Goal: Task Accomplishment & Management: Use online tool/utility

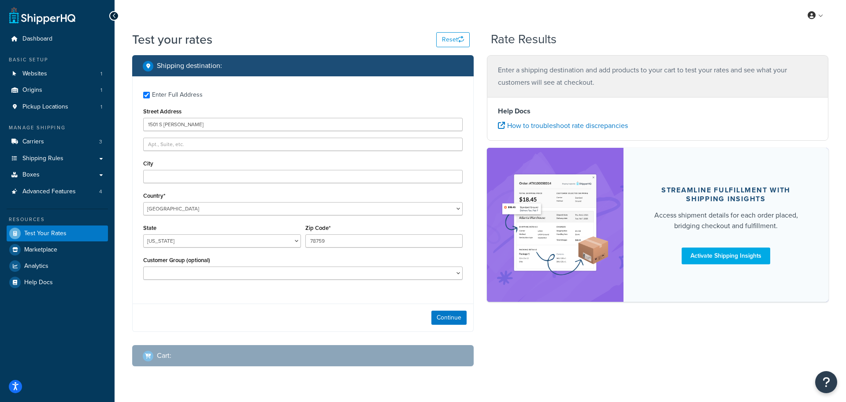
select select "[GEOGRAPHIC_DATA]"
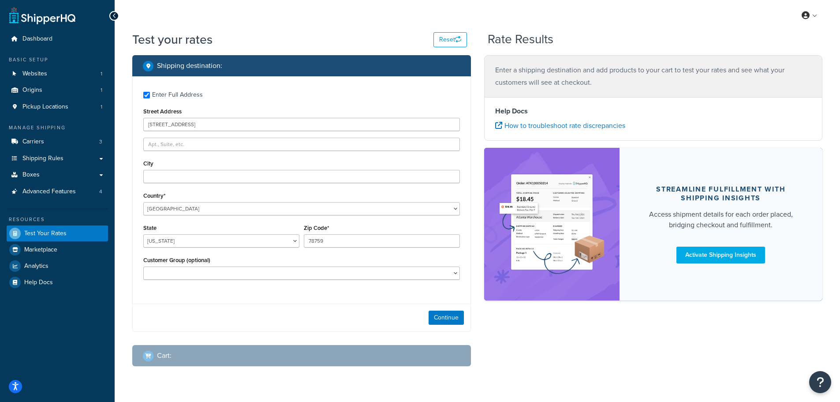
type input "[STREET_ADDRESS]"
click at [161, 174] on input "City" at bounding box center [301, 176] width 317 height 13
type input "Perryton"
drag, startPoint x: 324, startPoint y: 242, endPoint x: 292, endPoint y: 240, distance: 32.7
click at [293, 240] on div "State Alabama Alaska American Samoa Arizona Arkansas Armed Forces Americas Arme…" at bounding box center [301, 238] width 321 height 32
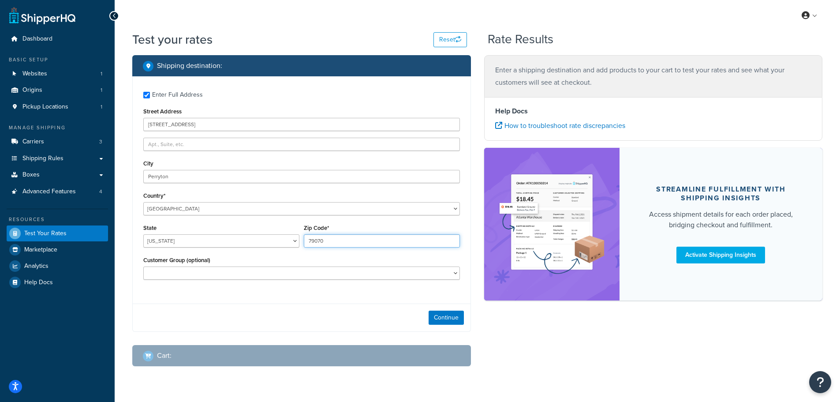
type input "79070"
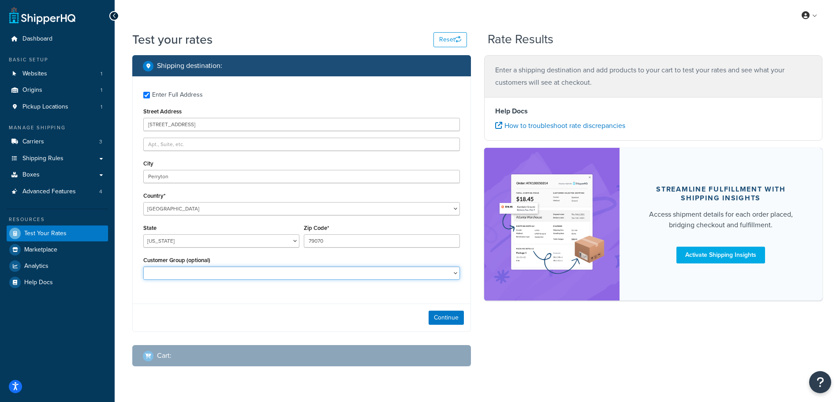
click at [300, 272] on select "CM-1236 Tier: WPD_learn CM-1236 Tier: WPD_pro CM-1236 Tier:WPD_pro CM-1717 Tier…" at bounding box center [301, 272] width 317 height 13
select select "CM-1236 Tier: WPD_pro"
click at [143, 266] on select "CM-1236 Tier: WPD_learn CM-1236 Tier: WPD_pro CM-1236 Tier:WPD_pro CM-1717 Tier…" at bounding box center [301, 272] width 317 height 13
click at [443, 312] on button "Continue" at bounding box center [446, 317] width 35 height 14
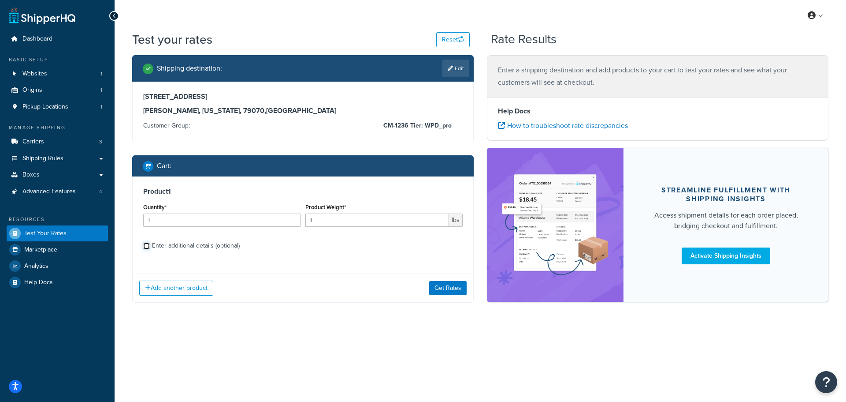
click at [145, 249] on input "Enter additional details (optional)" at bounding box center [146, 245] width 7 height 7
checkbox input "true"
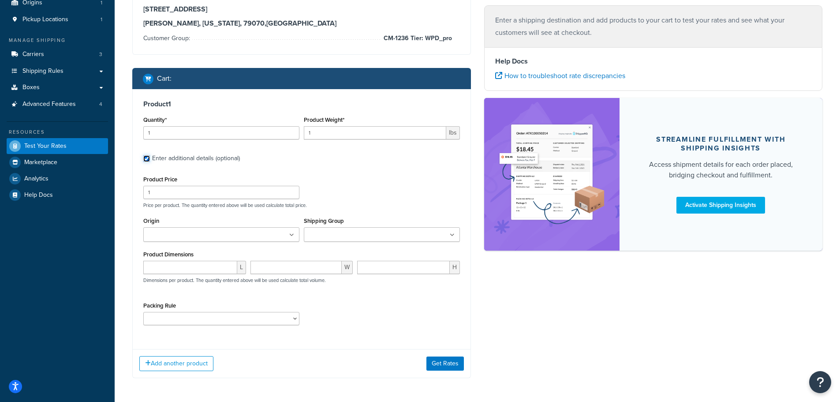
scroll to position [88, 0]
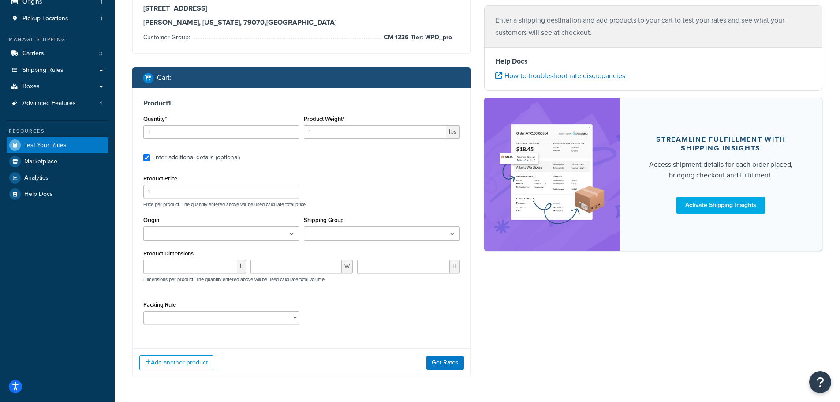
click at [356, 232] on input "Shipping Group" at bounding box center [345, 234] width 78 height 10
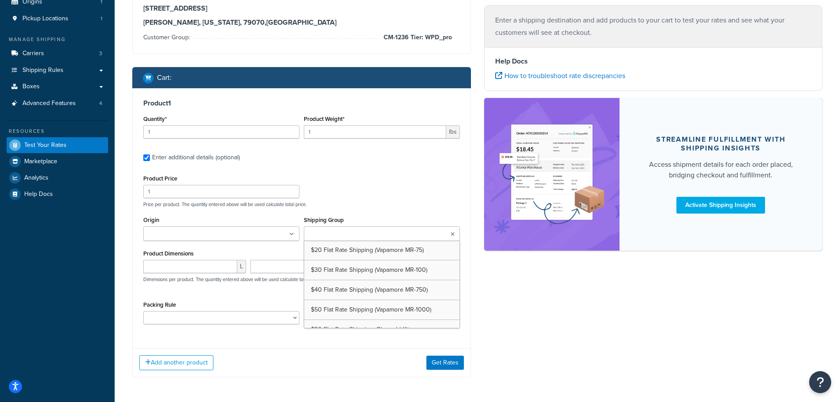
click at [356, 232] on input "Shipping Group" at bounding box center [345, 234] width 78 height 10
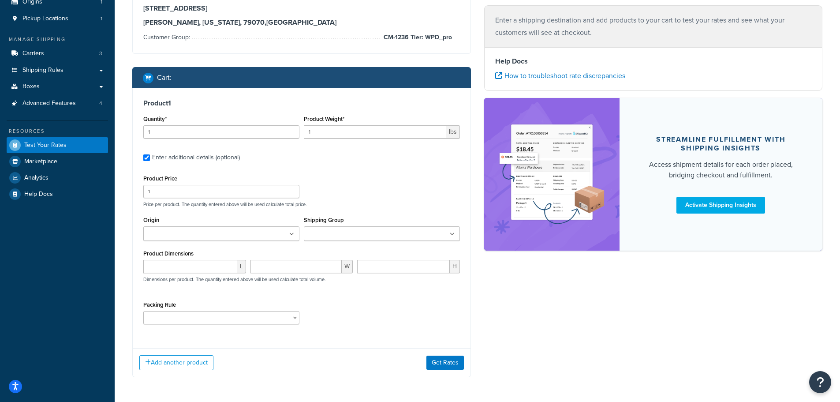
click at [335, 204] on p "Price per product. The quantity entered above will be used calculate total pric…" at bounding box center [301, 204] width 321 height 6
click at [374, 236] on input "Shipping Group" at bounding box center [345, 234] width 78 height 10
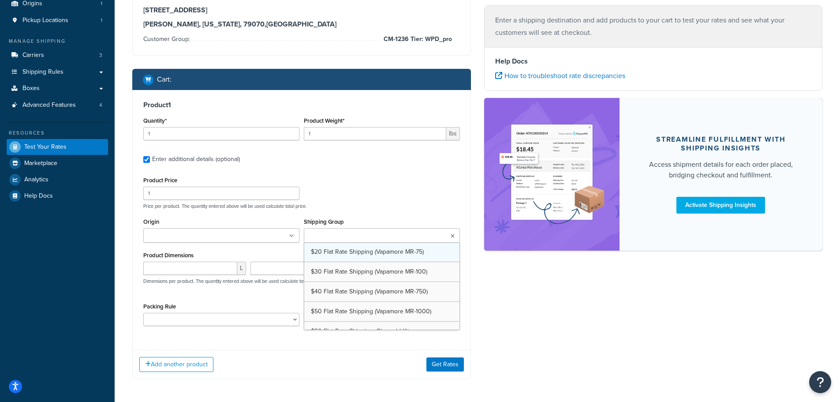
scroll to position [0, 0]
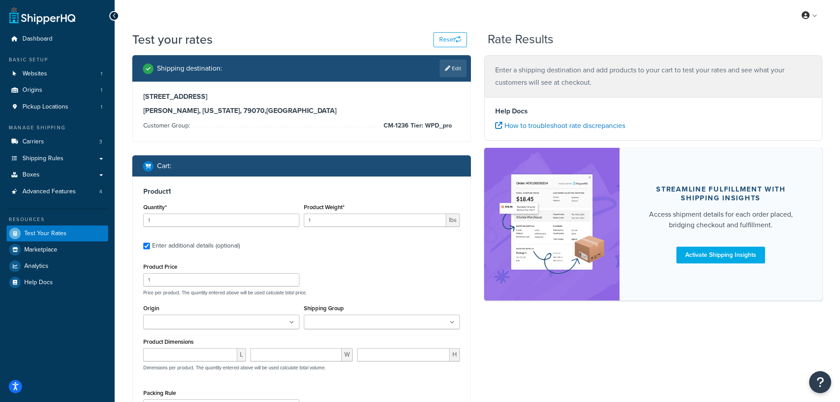
click at [345, 255] on div "Product 1 Quantity* 1 Product Weight* 1 lbs Enter additional details (optional)…" at bounding box center [302, 302] width 338 height 253
drag, startPoint x: 329, startPoint y: 219, endPoint x: 302, endPoint y: 218, distance: 26.9
click at [302, 218] on div "Product Weight* 1 lbs" at bounding box center [382, 217] width 160 height 32
click at [451, 221] on span "lbs" at bounding box center [453, 219] width 14 height 13
click at [437, 222] on input "129" at bounding box center [375, 219] width 142 height 13
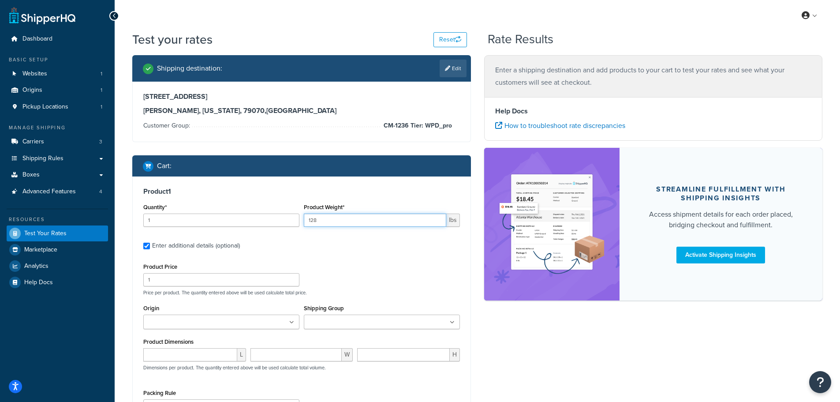
click at [437, 222] on input "128" at bounding box center [375, 219] width 142 height 13
click at [437, 218] on input "129" at bounding box center [375, 219] width 142 height 13
click at [437, 218] on input "130" at bounding box center [375, 219] width 142 height 13
click at [450, 219] on span "lbs" at bounding box center [453, 219] width 14 height 13
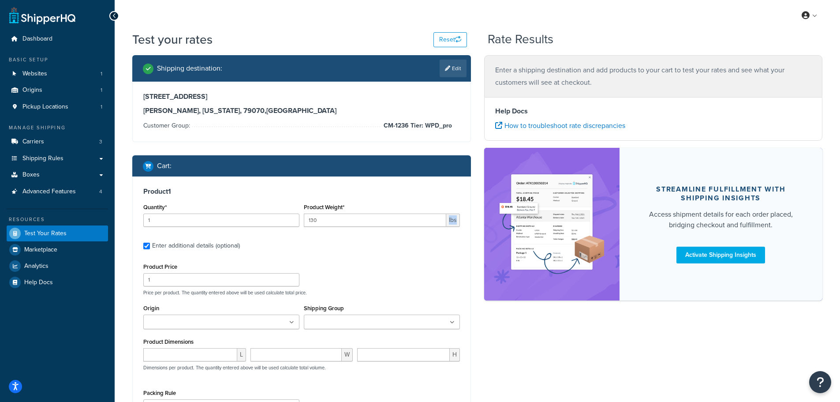
click at [450, 219] on span "lbs" at bounding box center [453, 219] width 14 height 13
click at [359, 221] on input "130" at bounding box center [375, 219] width 142 height 13
drag, startPoint x: 356, startPoint y: 221, endPoint x: 283, endPoint y: 220, distance: 72.3
click at [286, 220] on div "Quantity* 1 Product Weight* 130 lbs" at bounding box center [301, 217] width 321 height 32
type input "8"
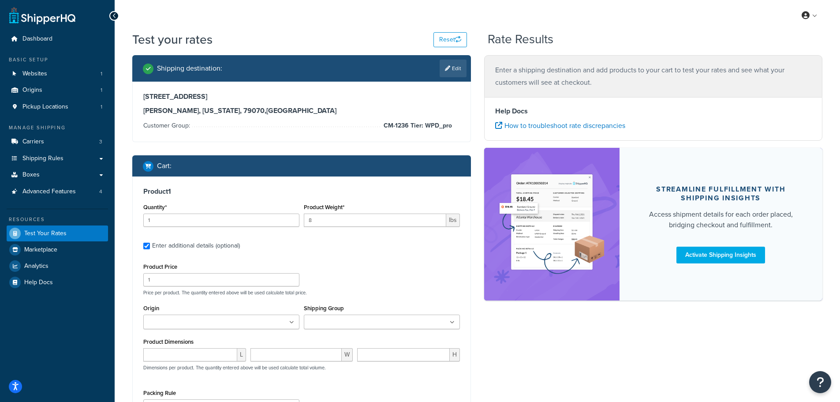
click at [350, 265] on div "Product Price 1 Price per product. The quantity entered above will be used calc…" at bounding box center [301, 278] width 321 height 35
drag, startPoint x: 224, startPoint y: 283, endPoint x: 76, endPoint y: 290, distance: 147.9
click at [76, 290] on div "Dashboard Basic Setup Websites 1 Origins 1 Pickup Locations 1 Manage Shipping C…" at bounding box center [420, 261] width 840 height 522
type input "40"
click at [358, 257] on div "Product 1 Quantity* 1 Product Weight* 8 lbs Enter additional details (optional)…" at bounding box center [302, 302] width 338 height 253
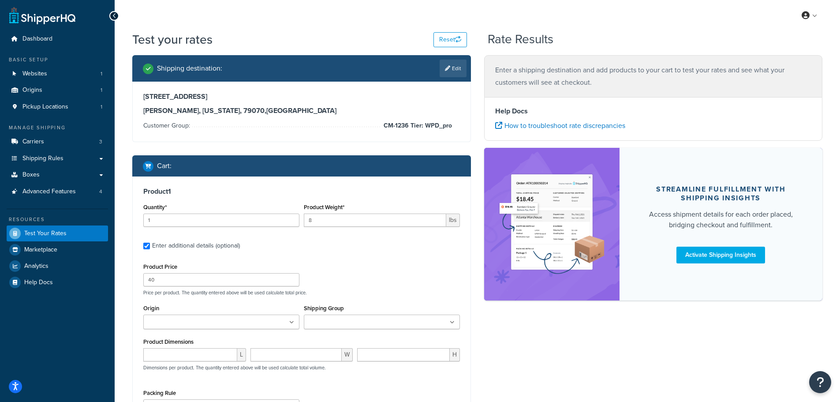
scroll to position [44, 0]
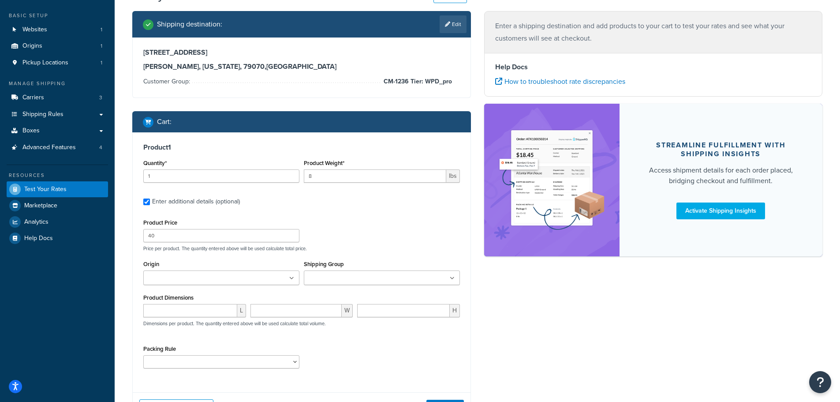
click at [274, 276] on ul at bounding box center [221, 277] width 156 height 15
click at [511, 305] on div "Shipping destination : Edit 1501 S Drake Street Perryton, Texas, 79070 , United…" at bounding box center [477, 223] width 703 height 425
click at [206, 310] on input "number" at bounding box center [190, 312] width 94 height 13
click at [287, 365] on select "pack sep test rule ikea bookshelf" at bounding box center [221, 363] width 156 height 13
click at [344, 344] on div "Product Price 40 Price per product. The quantity entered above will be used cal…" at bounding box center [301, 296] width 317 height 160
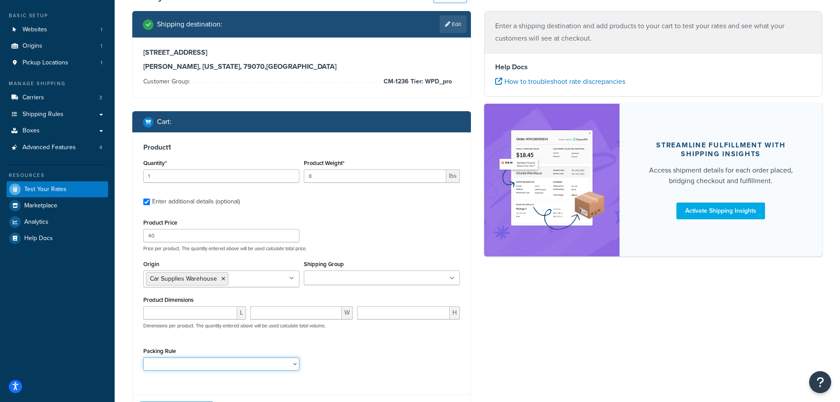
click at [198, 365] on select "pack sep test rule ikea bookshelf" at bounding box center [221, 363] width 156 height 13
click at [323, 357] on div "Packing Rule pack sep test rule ikea bookshelf" at bounding box center [301, 361] width 321 height 32
click at [251, 363] on select "pack sep test rule ikea bookshelf" at bounding box center [221, 363] width 156 height 13
click at [344, 359] on div "Packing Rule pack sep test rule ikea bookshelf" at bounding box center [301, 361] width 321 height 32
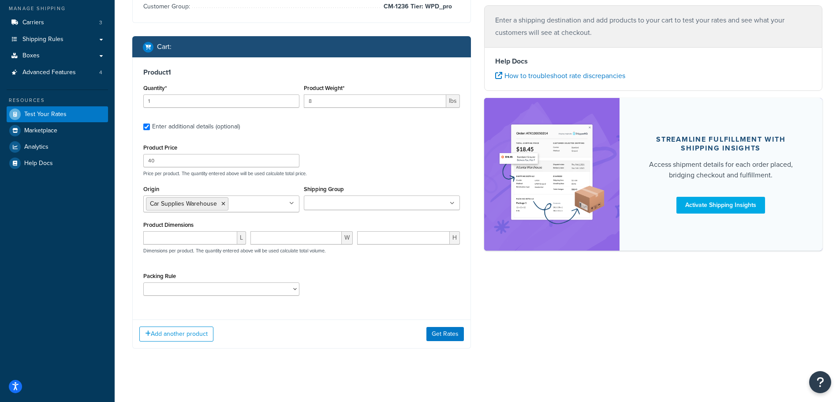
scroll to position [123, 0]
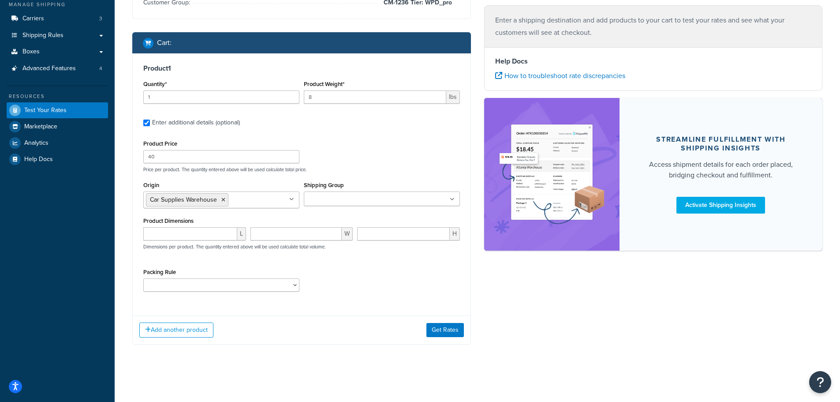
click at [335, 293] on div "Packing Rule pack sep test rule ikea bookshelf" at bounding box center [301, 282] width 321 height 32
click at [194, 231] on input "number" at bounding box center [190, 233] width 94 height 13
type input "6"
type input "10"
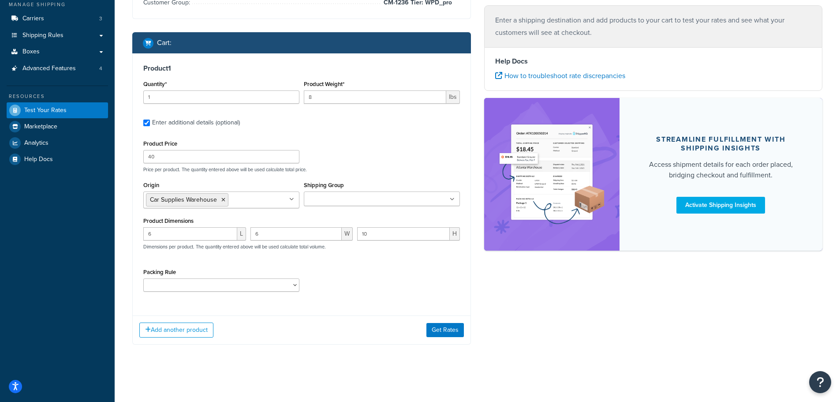
click at [239, 236] on span "L" at bounding box center [241, 233] width 9 height 13
click at [222, 232] on input "6" at bounding box center [190, 233] width 94 height 13
click at [189, 328] on button "Add another product" at bounding box center [176, 329] width 74 height 15
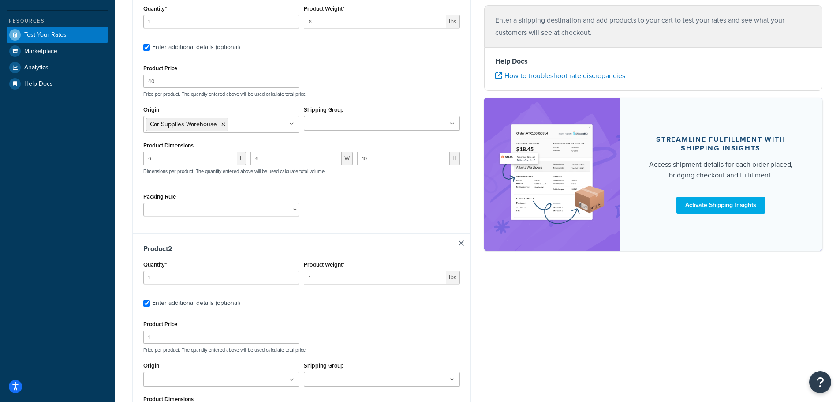
scroll to position [299, 0]
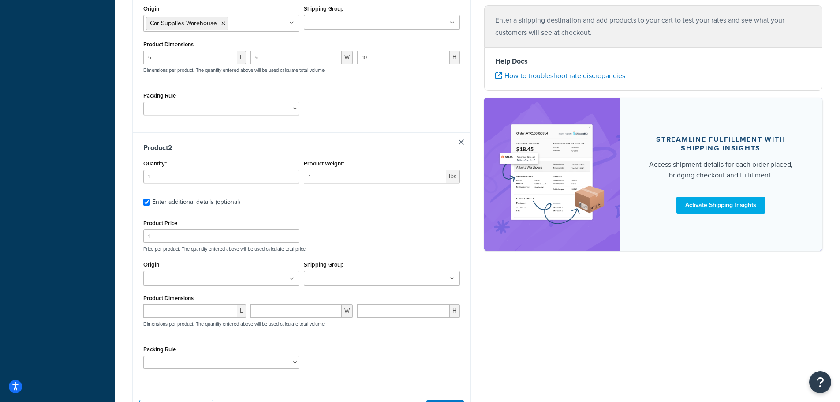
click at [460, 139] on div "Product 2 Quantity* 1 Product Weight* 1 lbs Enter additional details (optional)…" at bounding box center [302, 258] width 338 height 253
click at [459, 141] on link at bounding box center [460, 141] width 5 height 5
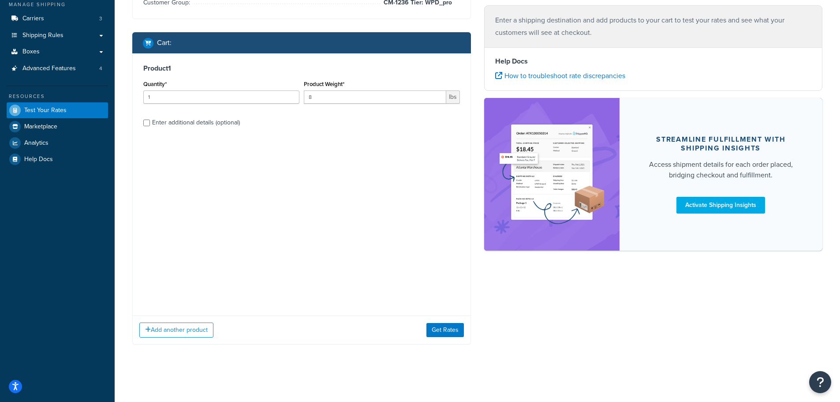
scroll to position [0, 0]
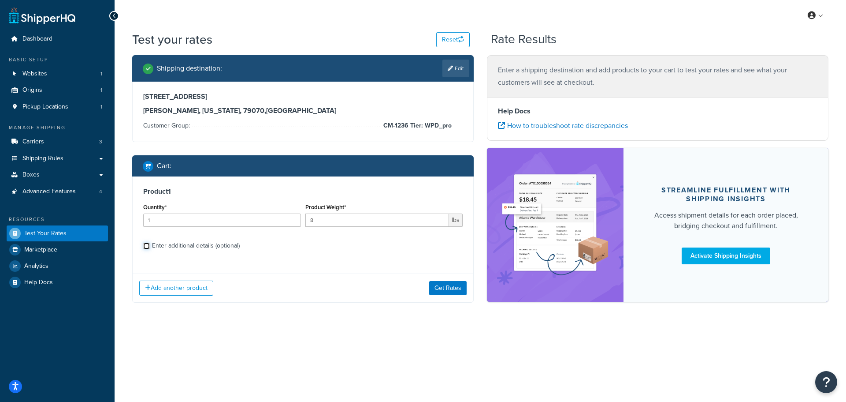
click at [149, 243] on input "Enter additional details (optional)" at bounding box center [146, 245] width 7 height 7
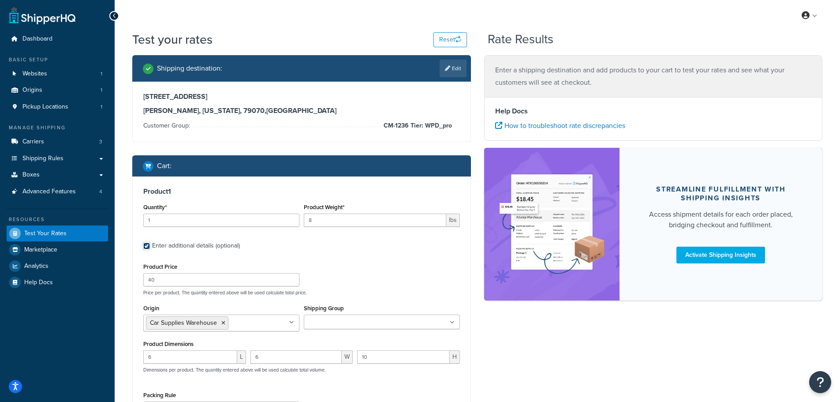
click at [146, 246] on input "Enter additional details (optional)" at bounding box center [146, 245] width 7 height 7
checkbox input "false"
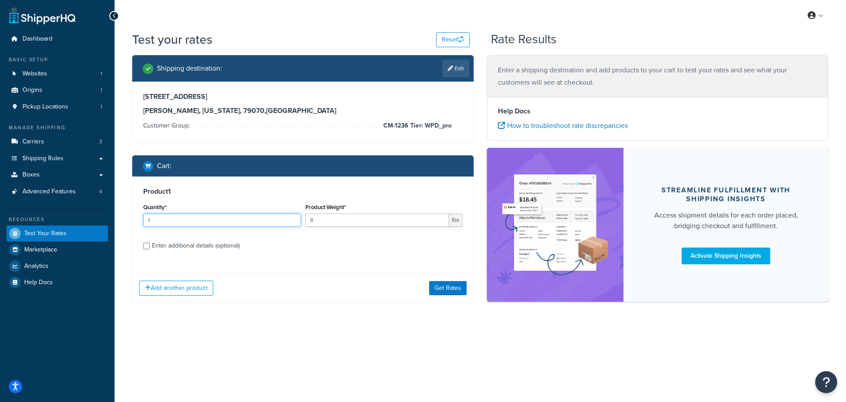
click at [166, 217] on input "1" at bounding box center [222, 219] width 158 height 13
drag, startPoint x: 160, startPoint y: 220, endPoint x: 143, endPoint y: 220, distance: 17.6
click at [143, 220] on div "Quantity* 1" at bounding box center [222, 217] width 162 height 32
type input "5"
click at [144, 245] on input "Enter additional details (optional)" at bounding box center [146, 245] width 7 height 7
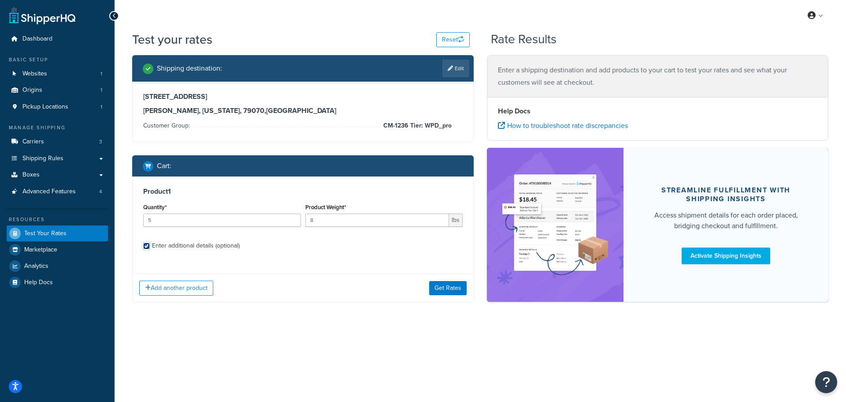
checkbox input "true"
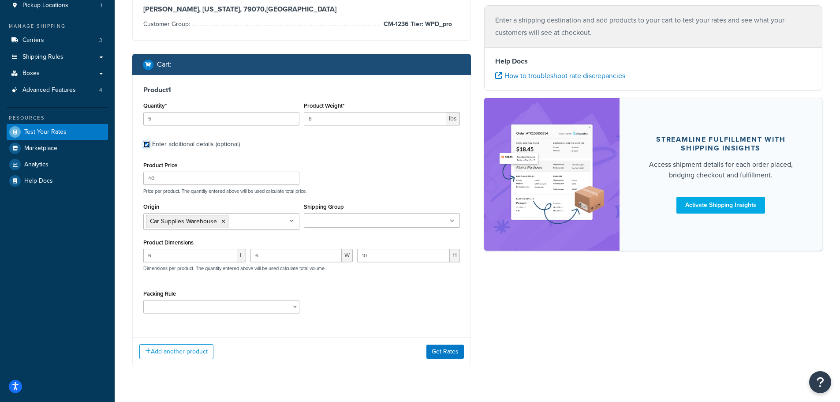
scroll to position [123, 0]
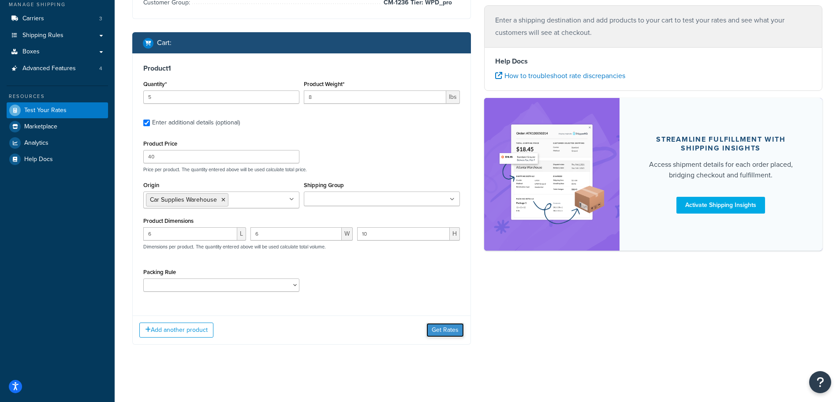
click at [447, 329] on button "Get Rates" at bounding box center [444, 330] width 37 height 14
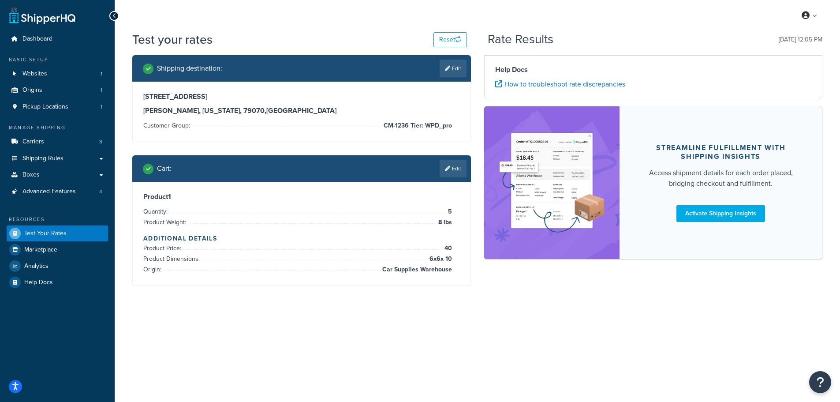
scroll to position [0, 0]
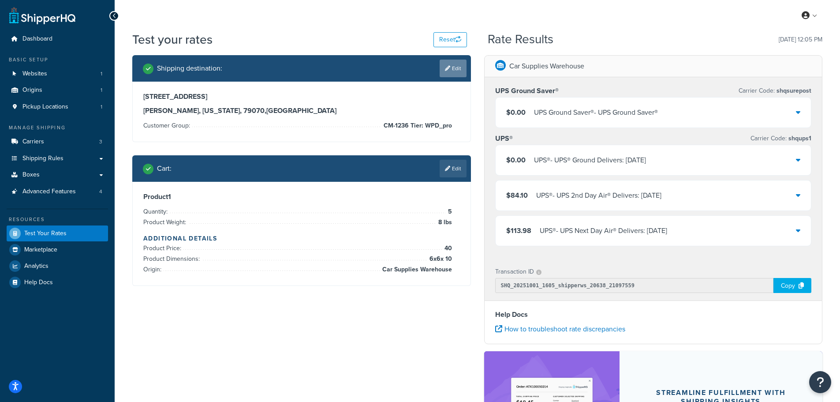
click at [452, 71] on link "Edit" at bounding box center [453, 69] width 27 height 18
select select "TX"
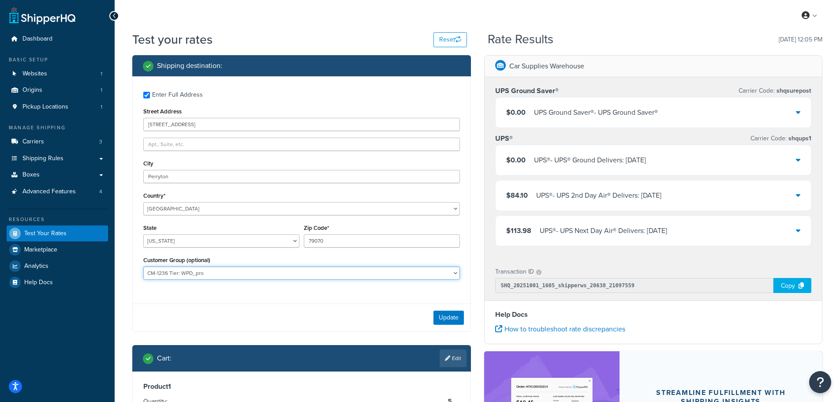
click at [256, 274] on select "CM-1236 Tier: WPD_learn CM-1236 Tier: WPD_pro CM-1236 Tier:WPD_pro CM-1717 Tier…" at bounding box center [301, 272] width 317 height 13
select select "CM-1236 Tier:WPD_pro"
click at [143, 266] on select "CM-1236 Tier: WPD_learn CM-1236 Tier: WPD_pro CM-1236 Tier:WPD_pro CM-1717 Tier…" at bounding box center [301, 272] width 317 height 13
click at [451, 316] on button "Update" at bounding box center [448, 317] width 30 height 14
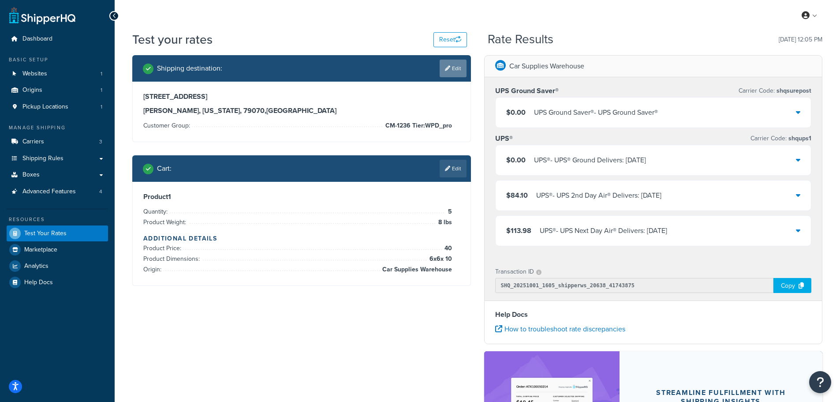
click at [449, 71] on link "Edit" at bounding box center [453, 69] width 27 height 18
select select "TX"
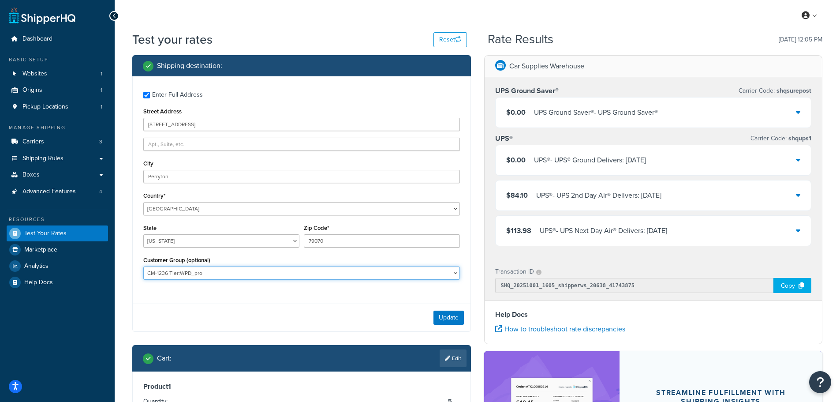
click at [249, 274] on select "CM-1236 Tier: WPD_learn CM-1236 Tier: WPD_pro CM-1236 Tier:WPD_pro CM-1717 Tier…" at bounding box center [301, 272] width 317 height 13
select select "Not Logged in"
click at [143, 266] on select "CM-1236 Tier: WPD_learn CM-1236 Tier: WPD_pro CM-1236 Tier:WPD_pro CM-1717 Tier…" at bounding box center [301, 272] width 317 height 13
click at [449, 314] on button "Update" at bounding box center [448, 317] width 30 height 14
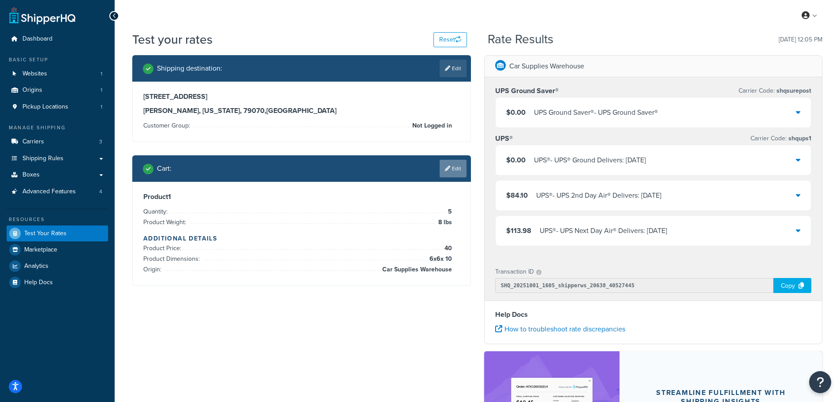
click at [452, 170] on link "Edit" at bounding box center [453, 169] width 27 height 18
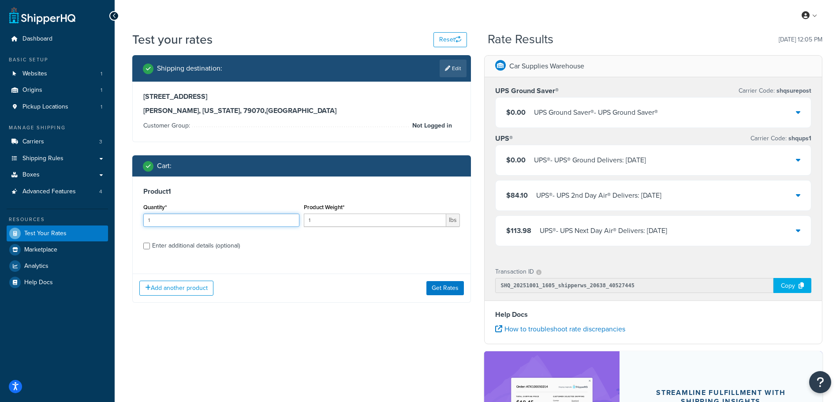
click at [164, 220] on input "1" at bounding box center [221, 219] width 156 height 13
click at [148, 245] on input "Enter additional details (optional)" at bounding box center [146, 245] width 7 height 7
checkbox input "true"
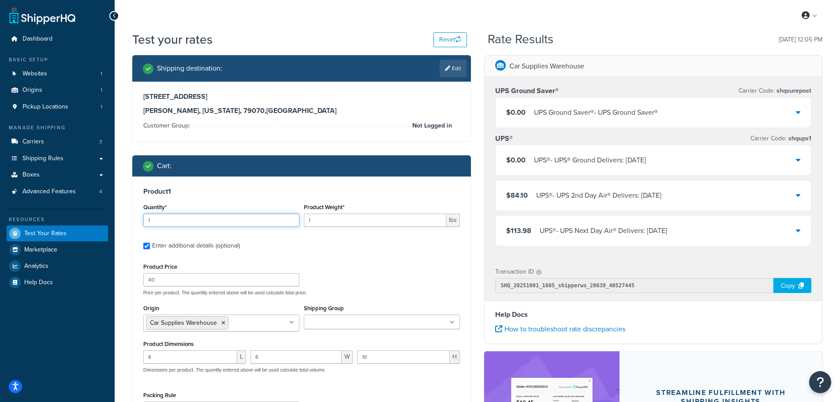
drag, startPoint x: 156, startPoint y: 220, endPoint x: 124, endPoint y: 216, distance: 32.4
click at [124, 216] on div "Test your rates Reset Rate Results 10/01/2025, 12:05 PM Shipping destination : …" at bounding box center [477, 282] width 725 height 503
type input "5"
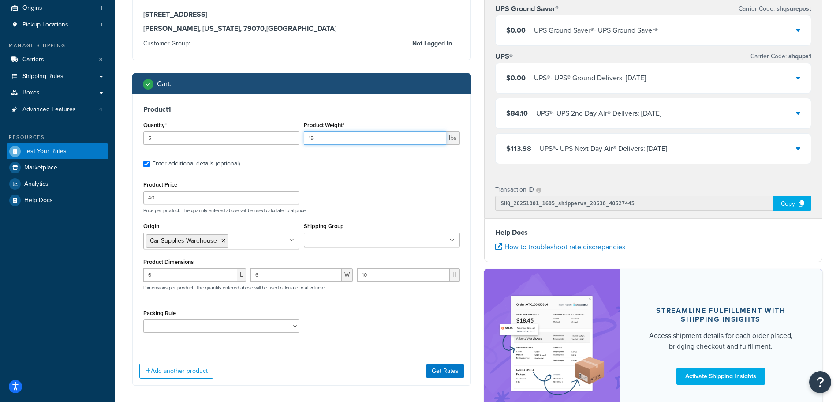
scroll to position [88, 0]
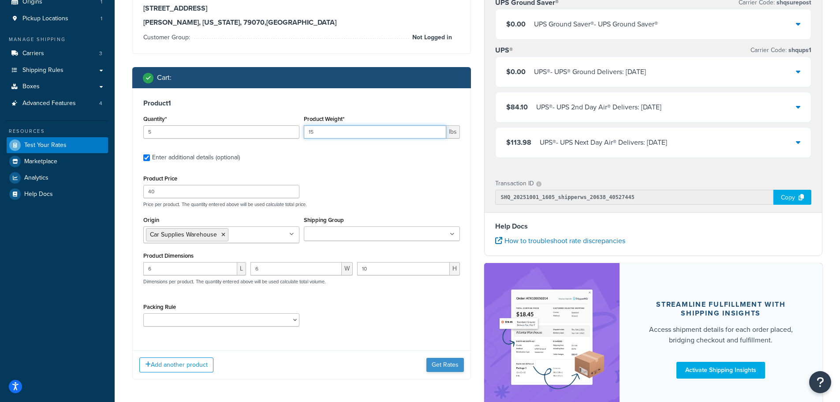
type input "15"
click at [442, 362] on button "Get Rates" at bounding box center [444, 365] width 37 height 14
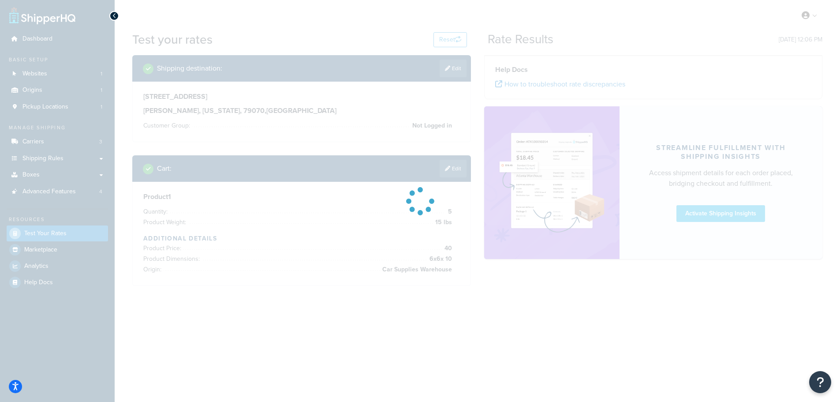
scroll to position [0, 0]
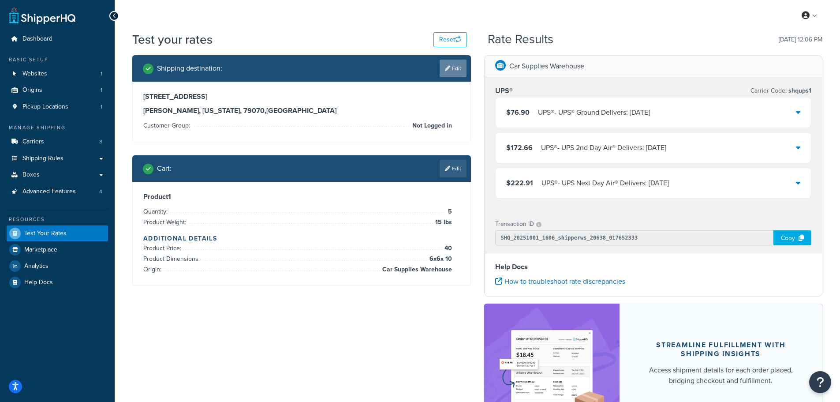
click at [451, 68] on link "Edit" at bounding box center [453, 69] width 27 height 18
select select "TX"
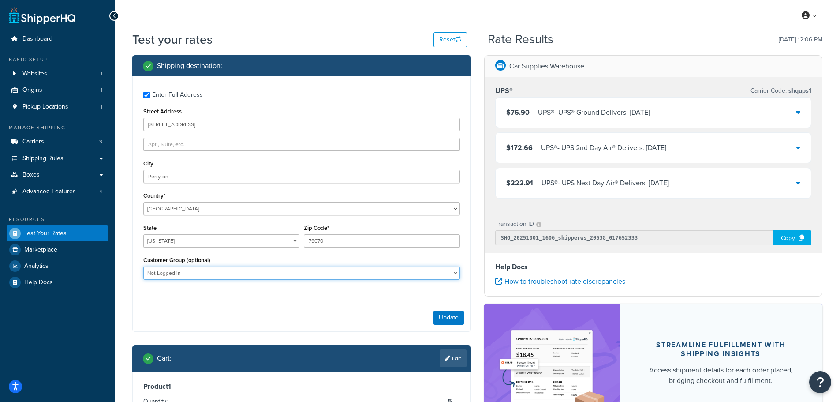
click at [276, 275] on select "CM-1236 Tier: WPD_learn CM-1236 Tier: WPD_pro CM-1236 Tier:WPD_pro CM-1717 Tier…" at bounding box center [301, 272] width 317 height 13
select select "Free Shipping over $125"
click at [143, 266] on select "CM-1236 Tier: WPD_learn CM-1236 Tier: WPD_pro CM-1236 Tier:WPD_pro CM-1717 Tier…" at bounding box center [301, 272] width 317 height 13
click at [444, 316] on button "Update" at bounding box center [448, 317] width 30 height 14
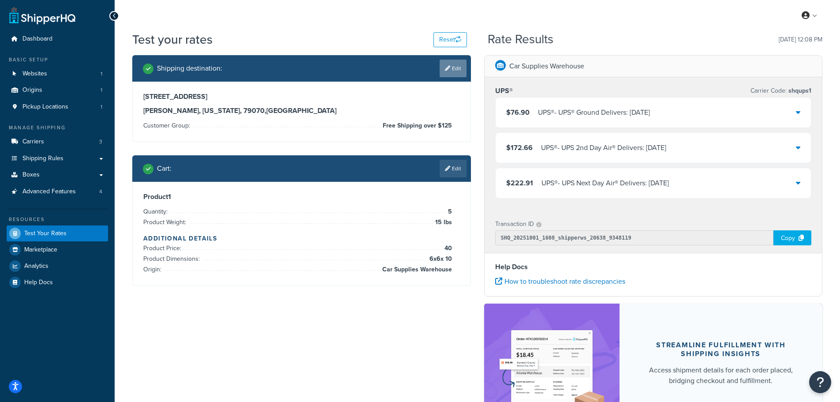
click at [451, 66] on link "Edit" at bounding box center [453, 69] width 27 height 18
select select "TX"
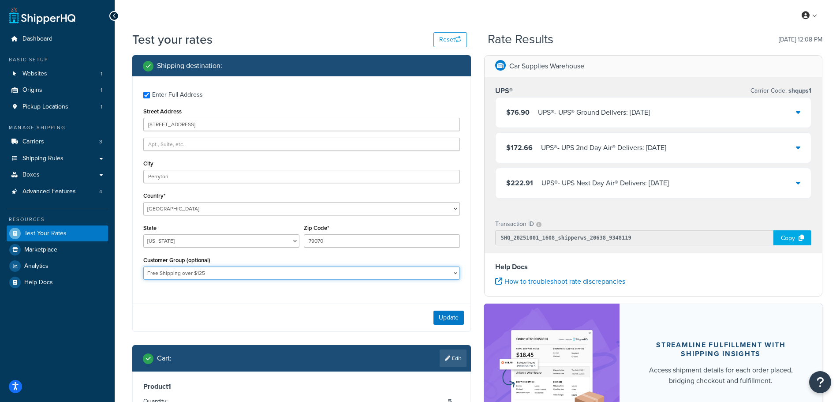
click at [243, 272] on select "CM-1236 Tier: WPD_learn CM-1236 Tier: WPD_pro CM-1236 Tier:WPD_pro CM-1717 Tier…" at bounding box center [301, 272] width 317 height 13
select select "CM-1236 Tier: WPD_pro"
click at [143, 266] on select "CM-1236 Tier: WPD_learn CM-1236 Tier: WPD_pro CM-1236 Tier:WPD_pro CM-1717 Tier…" at bounding box center [301, 272] width 317 height 13
click at [440, 314] on button "Update" at bounding box center [448, 317] width 30 height 14
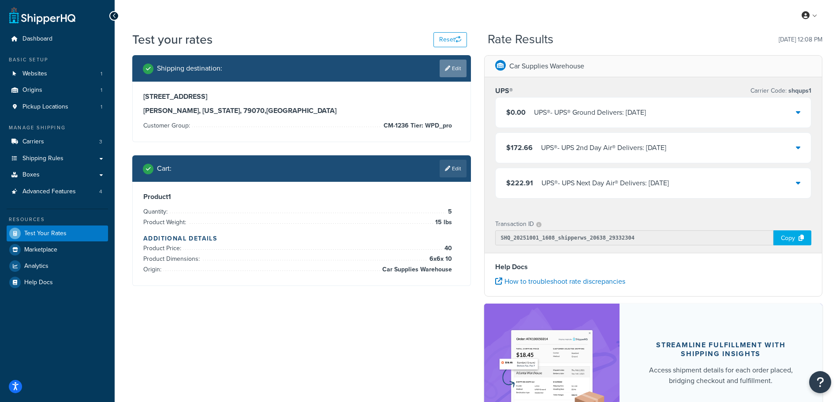
click at [453, 68] on link "Edit" at bounding box center [453, 69] width 27 height 18
select select "TX"
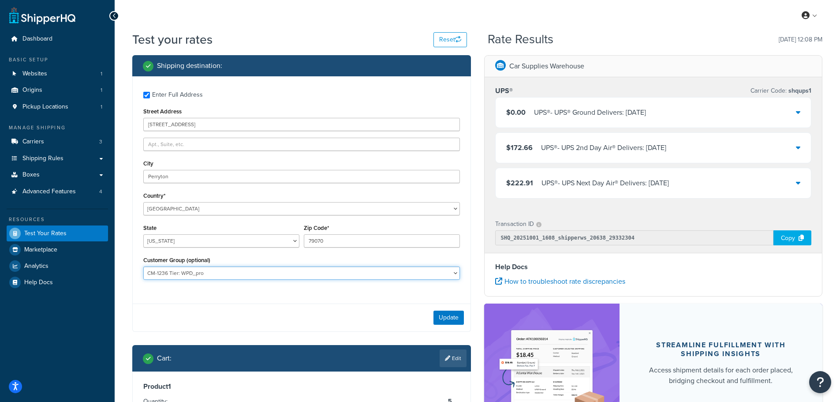
click at [338, 270] on select "CM-1236 Tier: WPD_learn CM-1236 Tier: WPD_pro CM-1236 Tier:WPD_pro CM-1717 Tier…" at bounding box center [301, 272] width 317 height 13
select select "Free Shipping over $125"
click at [143, 266] on select "CM-1236 Tier: WPD_learn CM-1236 Tier: WPD_pro CM-1236 Tier:WPD_pro CM-1717 Tier…" at bounding box center [301, 272] width 317 height 13
click at [445, 316] on button "Update" at bounding box center [448, 317] width 30 height 14
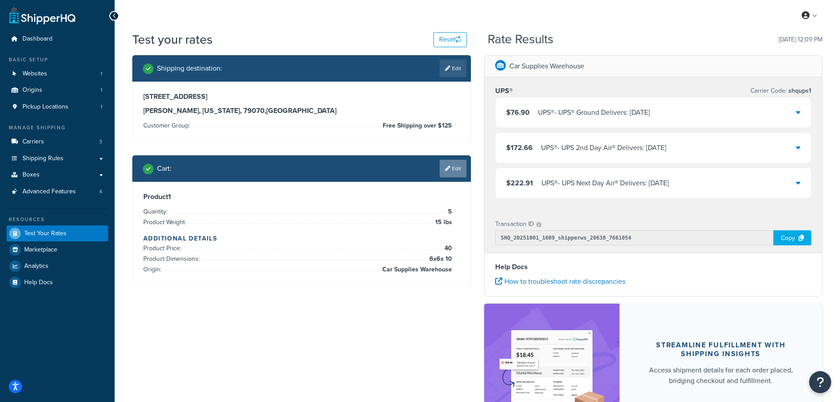
click at [450, 170] on link "Edit" at bounding box center [453, 169] width 27 height 18
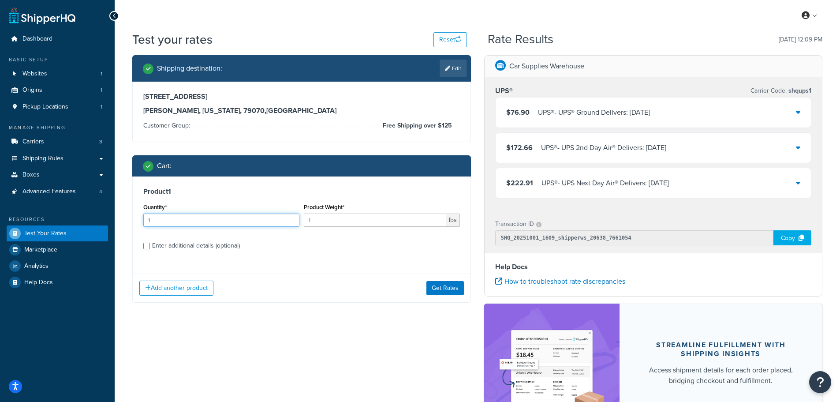
drag, startPoint x: 204, startPoint y: 222, endPoint x: 118, endPoint y: 225, distance: 86.4
click at [118, 225] on div "Test your rates Reset Rate Results 10/01/2025, 12:09 PM Shipping destination : …" at bounding box center [477, 259] width 725 height 456
type input "5"
type input "8"
click at [443, 287] on button "Get Rates" at bounding box center [444, 288] width 37 height 14
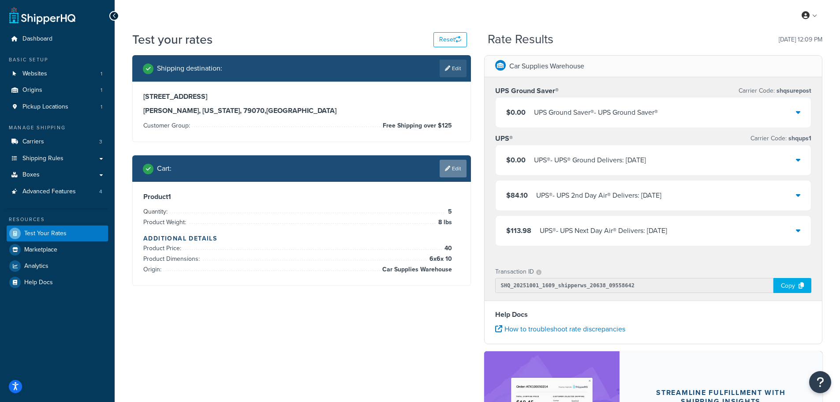
click at [447, 169] on icon at bounding box center [447, 168] width 5 height 5
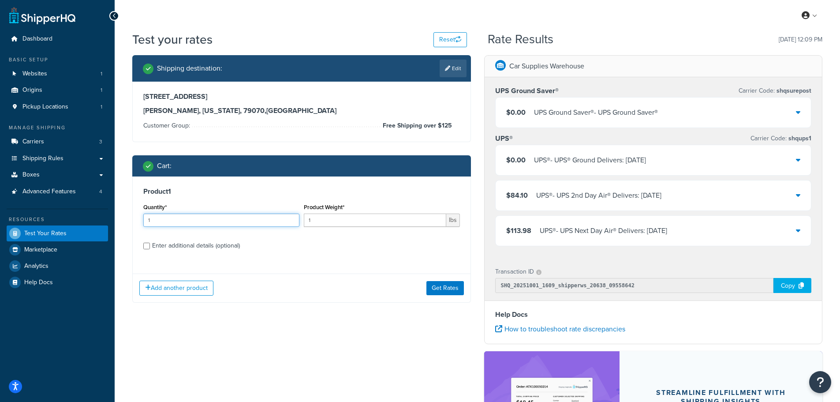
drag, startPoint x: 152, startPoint y: 220, endPoint x: 121, endPoint y: 217, distance: 31.0
click at [121, 217] on div "Test your rates Reset Rate Results 10/01/2025, 12:09 PM Shipping destination : …" at bounding box center [477, 282] width 725 height 503
type input "5"
type input "8.1"
click at [444, 283] on button "Get Rates" at bounding box center [444, 288] width 37 height 14
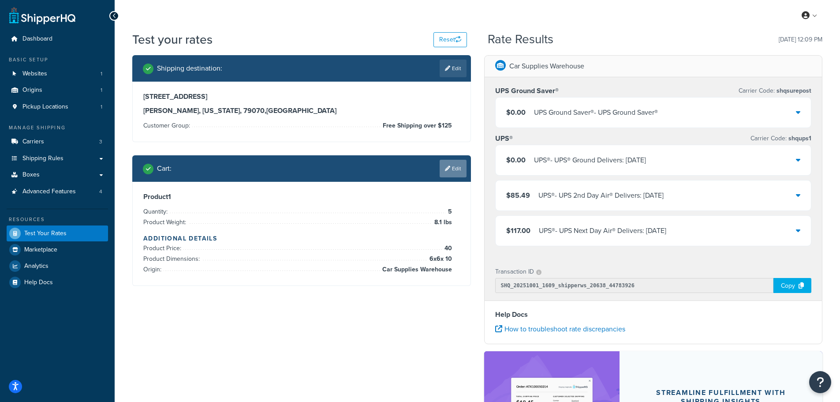
click at [449, 168] on link "Edit" at bounding box center [453, 169] width 27 height 18
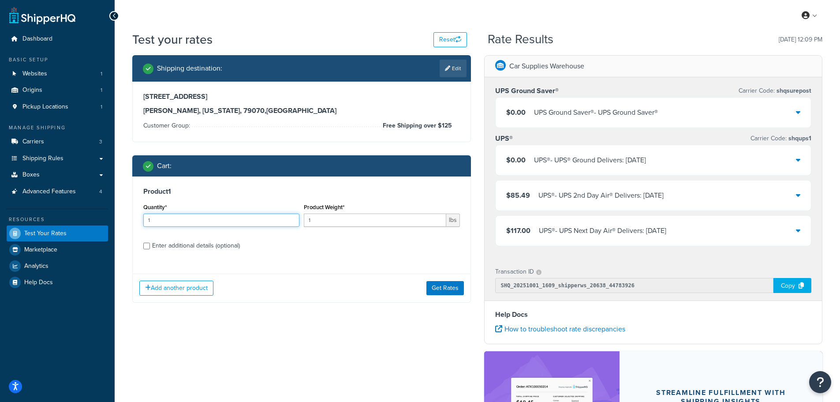
drag, startPoint x: 239, startPoint y: 219, endPoint x: 99, endPoint y: 221, distance: 140.7
click at [99, 221] on div "Dashboard Basic Setup Websites 1 Origins 1 Pickup Locations 1 Manage Shipping C…" at bounding box center [420, 278] width 840 height 556
type input "5"
type input "8.9"
click at [447, 286] on button "Get Rates" at bounding box center [444, 288] width 37 height 14
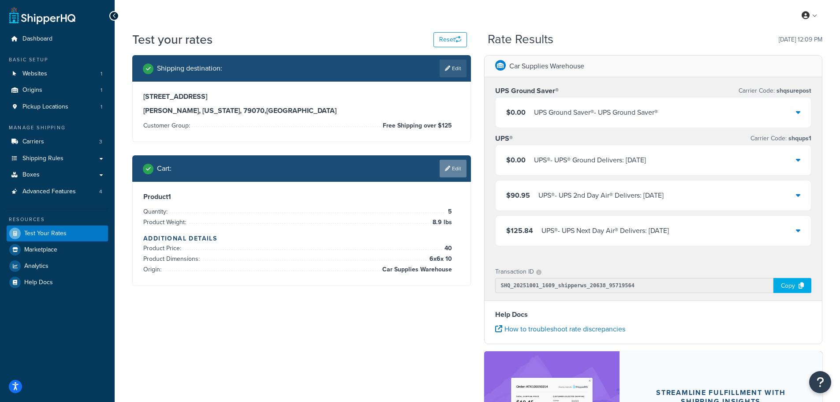
click at [449, 166] on link "Edit" at bounding box center [453, 169] width 27 height 18
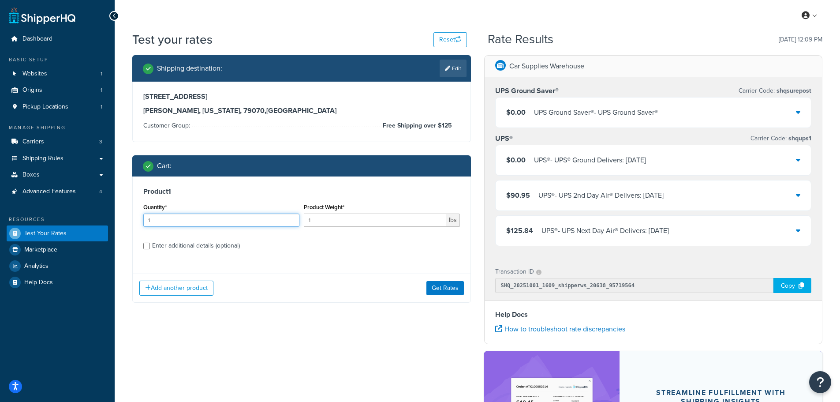
drag, startPoint x: 189, startPoint y: 221, endPoint x: 66, endPoint y: 224, distance: 123.0
click at [66, 224] on div "Dashboard Basic Setup Websites 1 Origins 1 Pickup Locations 1 Manage Shipping C…" at bounding box center [420, 278] width 840 height 556
type input "5"
type input "10"
click at [451, 284] on button "Get Rates" at bounding box center [444, 288] width 37 height 14
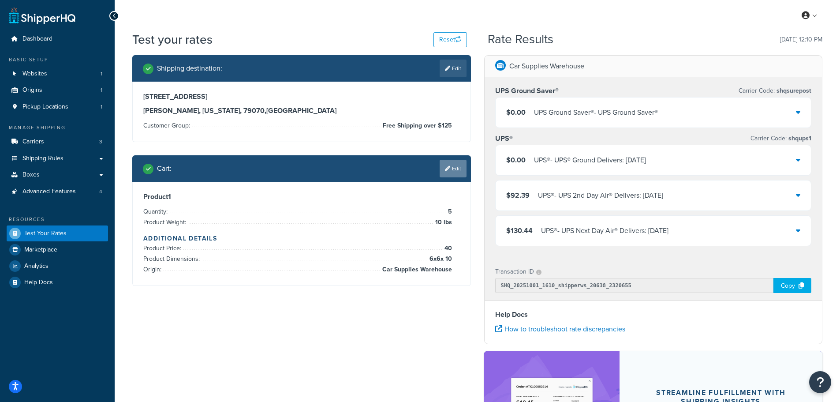
click at [450, 169] on link "Edit" at bounding box center [453, 169] width 27 height 18
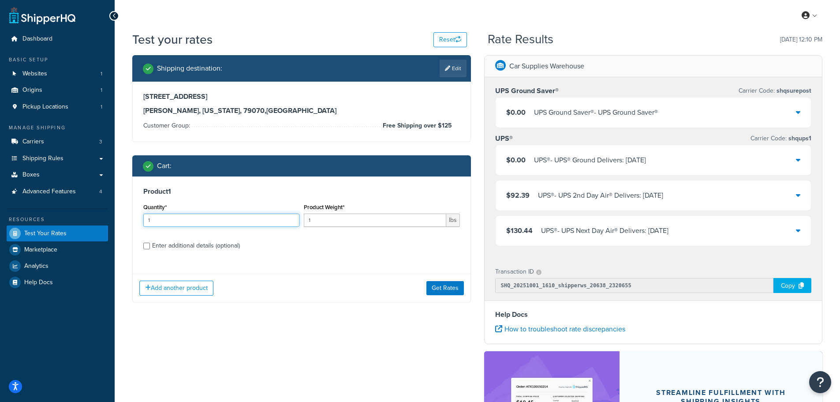
drag, startPoint x: 159, startPoint y: 219, endPoint x: 87, endPoint y: 219, distance: 72.3
click at [87, 219] on div "Dashboard Basic Setup Websites 1 Origins 1 Pickup Locations 1 Manage Shipping C…" at bounding box center [420, 278] width 840 height 556
type input "5"
type input "10.1"
click at [441, 287] on button "Get Rates" at bounding box center [444, 288] width 37 height 14
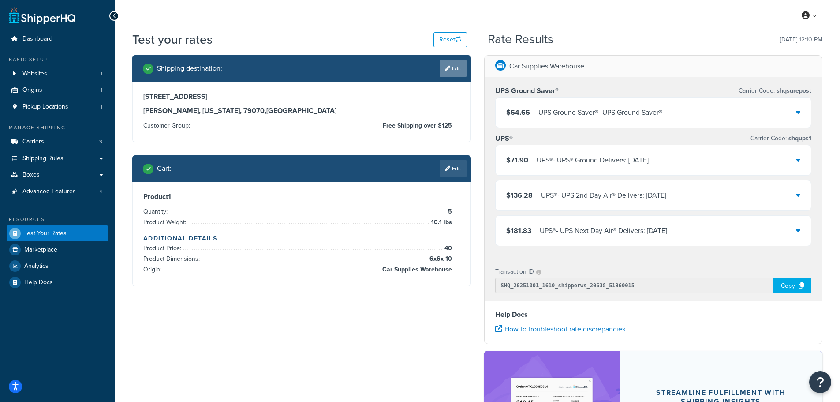
click at [457, 70] on link "Edit" at bounding box center [453, 69] width 27 height 18
select select "TX"
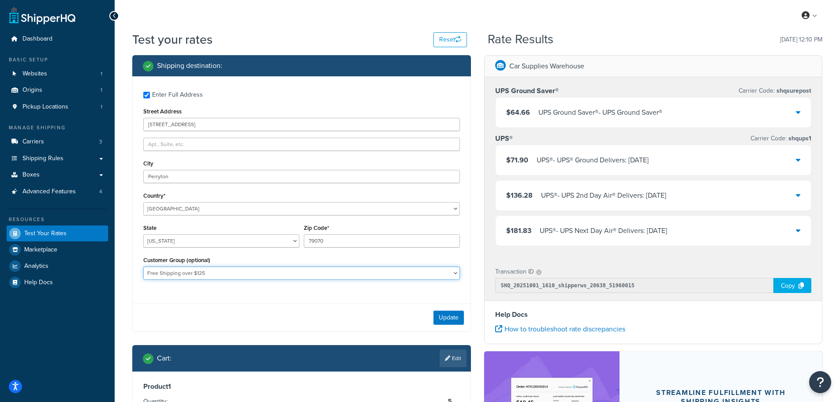
click at [296, 274] on select "CM-1236 Tier: WPD_learn CM-1236 Tier: WPD_pro CM-1236 Tier:WPD_pro CM-1717 Tier…" at bounding box center [301, 272] width 317 height 13
select select "WPD"
click at [143, 266] on select "CM-1236 Tier: WPD_learn CM-1236 Tier: WPD_pro CM-1236 Tier:WPD_pro CM-1717 Tier…" at bounding box center [301, 272] width 317 height 13
click at [444, 316] on button "Update" at bounding box center [448, 317] width 30 height 14
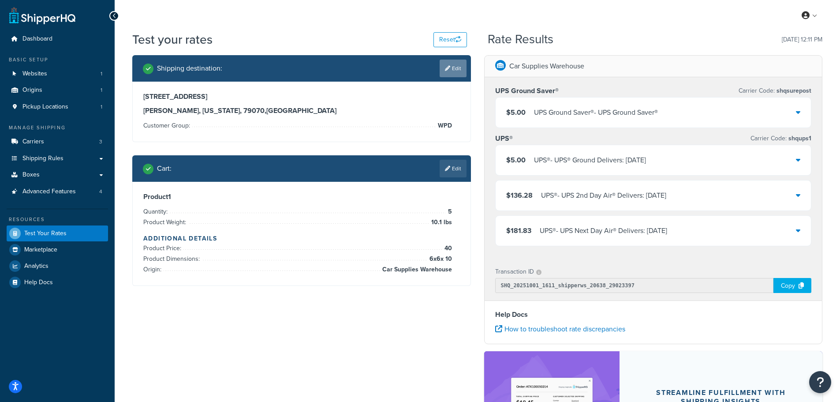
click at [452, 67] on link "Edit" at bounding box center [453, 69] width 27 height 18
select select "TX"
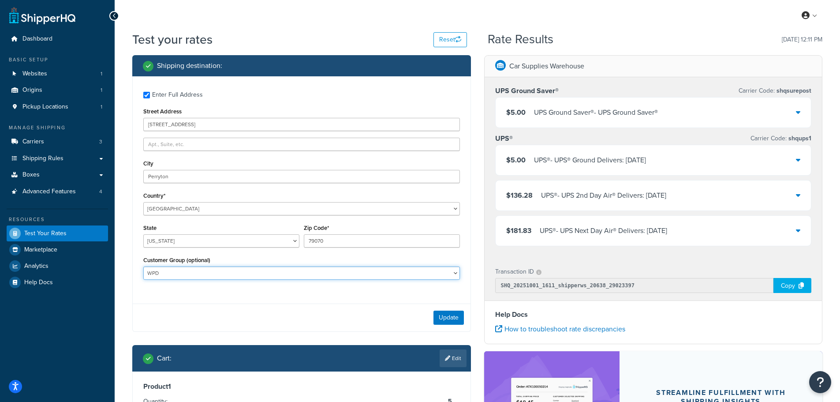
click at [205, 276] on select "CM-1236 Tier: WPD_learn CM-1236 Tier: WPD_pro CM-1236 Tier:WPD_pro CM-1717 Tier…" at bounding box center [301, 272] width 317 height 13
select select "Logged In"
click at [143, 266] on select "CM-1236 Tier: WPD_learn CM-1236 Tier: WPD_pro CM-1236 Tier:WPD_pro CM-1717 Tier…" at bounding box center [301, 272] width 317 height 13
click at [443, 318] on button "Update" at bounding box center [448, 317] width 30 height 14
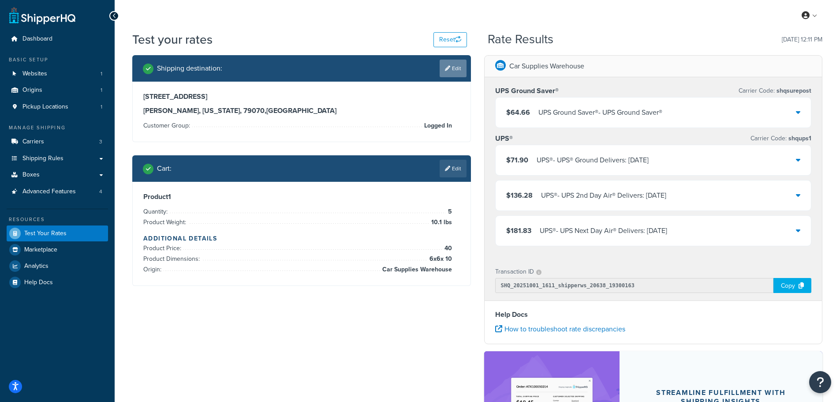
click at [449, 65] on link "Edit" at bounding box center [453, 69] width 27 height 18
select select "TX"
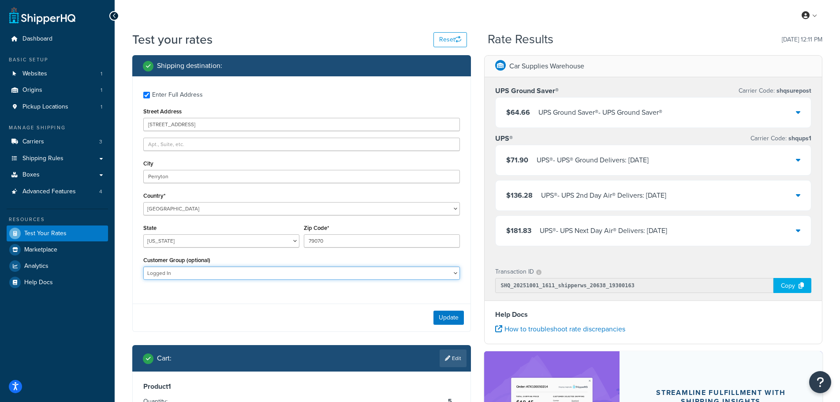
click at [275, 269] on select "CM-1236 Tier: WPD_learn CM-1236 Tier: WPD_pro CM-1236 Tier:WPD_pro CM-1717 Tier…" at bounding box center [301, 272] width 317 height 13
select select "CM-1236 Tier: WPD_pro"
click at [143, 266] on select "CM-1236 Tier: WPD_learn CM-1236 Tier: WPD_pro CM-1236 Tier:WPD_pro CM-1717 Tier…" at bounding box center [301, 272] width 317 height 13
click at [451, 315] on button "Update" at bounding box center [448, 317] width 30 height 14
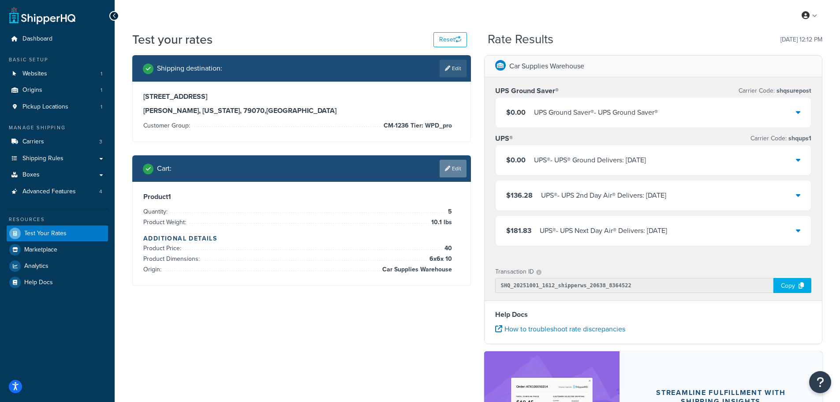
click at [452, 166] on link "Edit" at bounding box center [453, 169] width 27 height 18
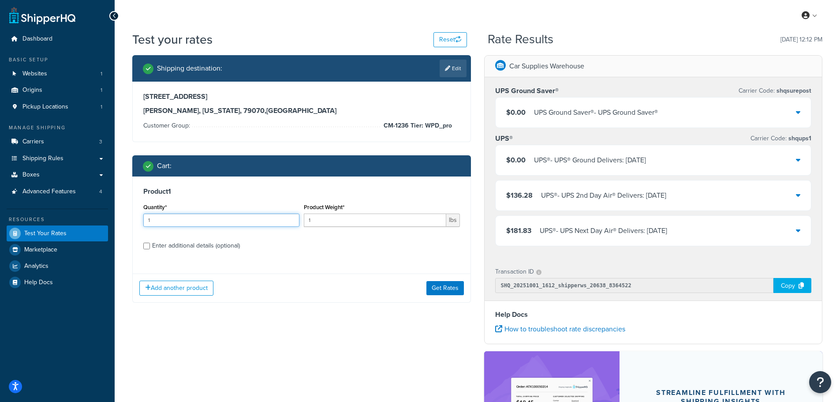
drag, startPoint x: 190, startPoint y: 217, endPoint x: 118, endPoint y: 220, distance: 72.3
click at [118, 220] on div "Test your rates Reset Rate Results 10/01/2025, 12:12 PM Shipping destination : …" at bounding box center [477, 282] width 725 height 503
type input "10"
type input "7"
click at [448, 286] on button "Get Rates" at bounding box center [444, 288] width 37 height 14
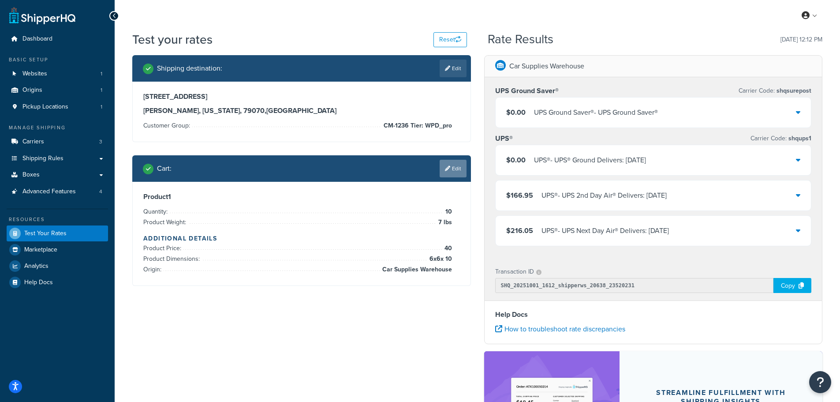
click at [452, 168] on link "Edit" at bounding box center [453, 169] width 27 height 18
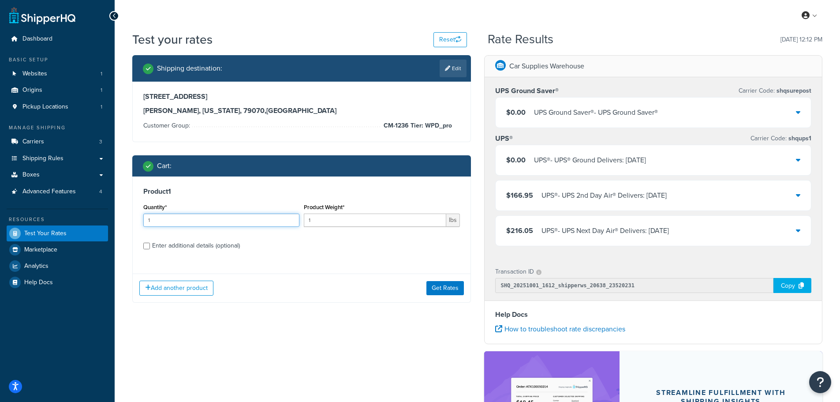
click at [158, 221] on input "1" at bounding box center [221, 219] width 156 height 13
type input "10"
type input "8"
click at [448, 286] on button "Get Rates" at bounding box center [444, 288] width 37 height 14
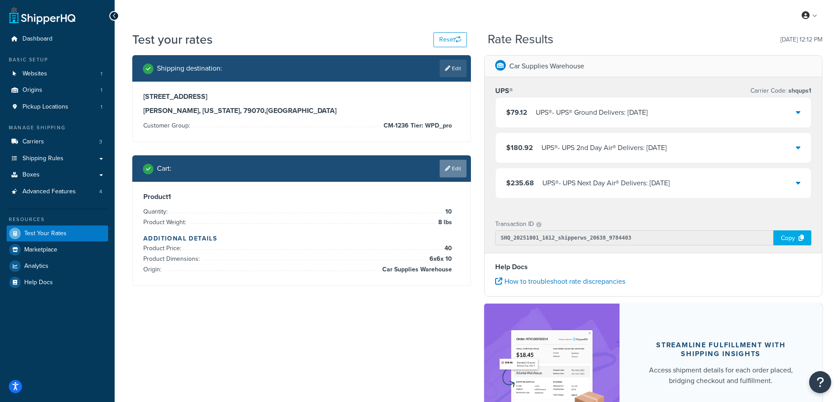
click at [455, 168] on link "Edit" at bounding box center [453, 169] width 27 height 18
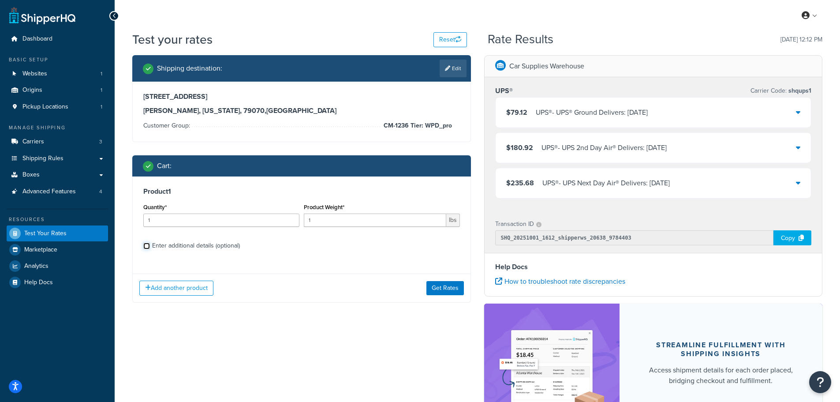
click at [144, 246] on input "Enter additional details (optional)" at bounding box center [146, 245] width 7 height 7
checkbox input "true"
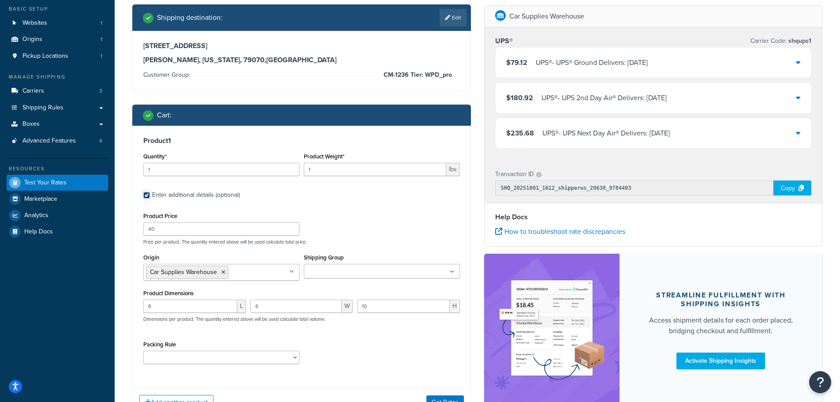
scroll to position [88, 0]
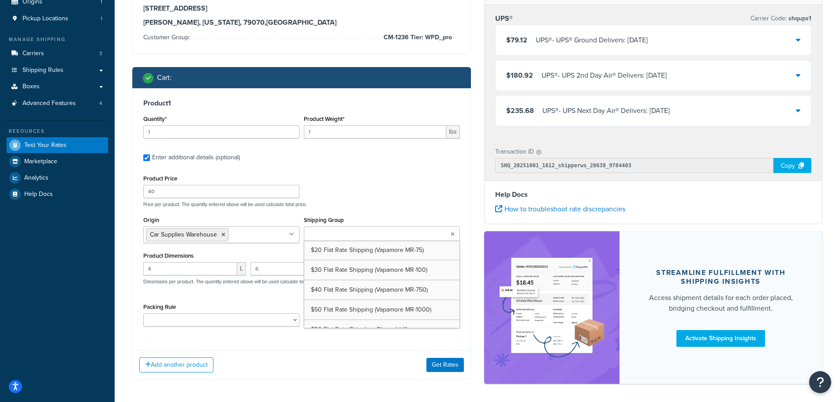
click at [370, 236] on input "Shipping Group" at bounding box center [345, 234] width 78 height 10
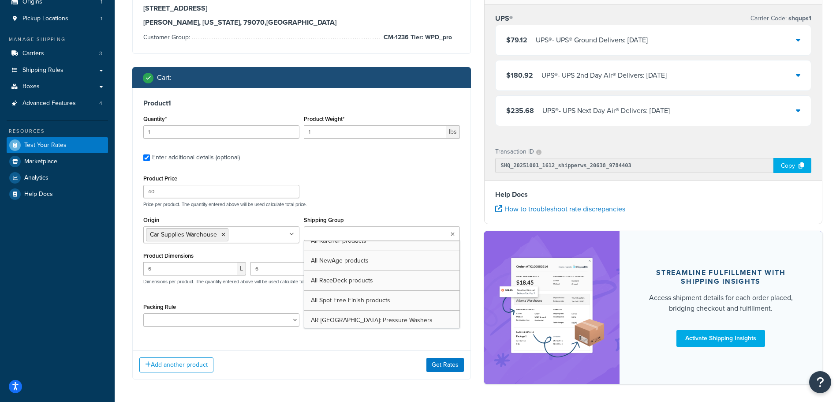
scroll to position [212, 0]
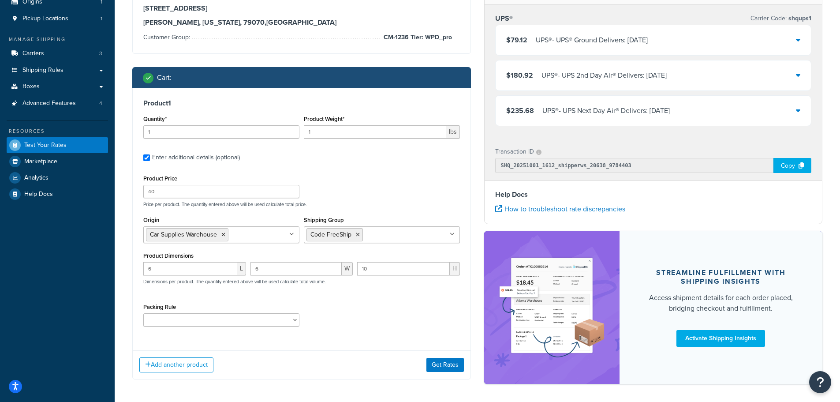
click at [365, 353] on div "Add another product Get Rates" at bounding box center [302, 364] width 338 height 29
click at [179, 135] on input "1" at bounding box center [221, 131] width 156 height 13
type input "10"
type input "8"
click at [439, 362] on button "Get Rates" at bounding box center [444, 365] width 37 height 14
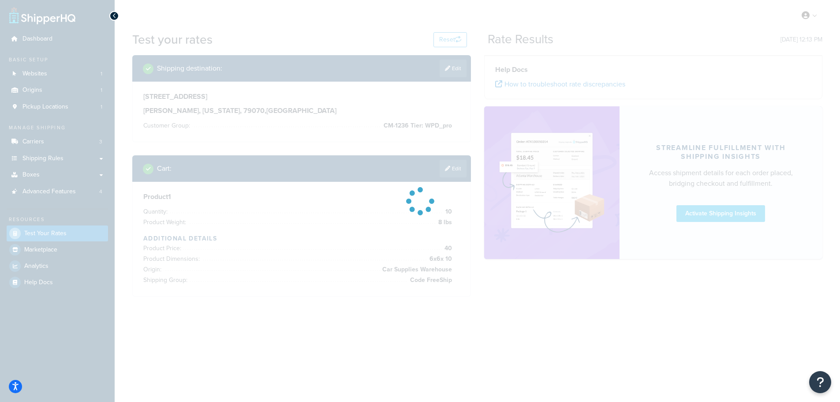
scroll to position [0, 0]
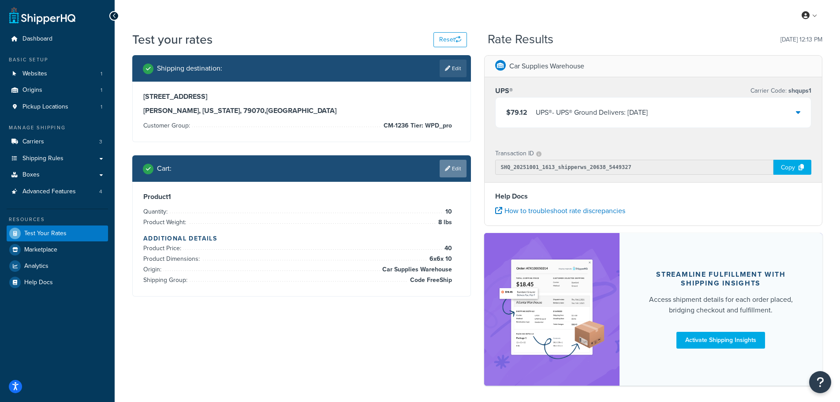
click at [454, 171] on link "Edit" at bounding box center [453, 169] width 27 height 18
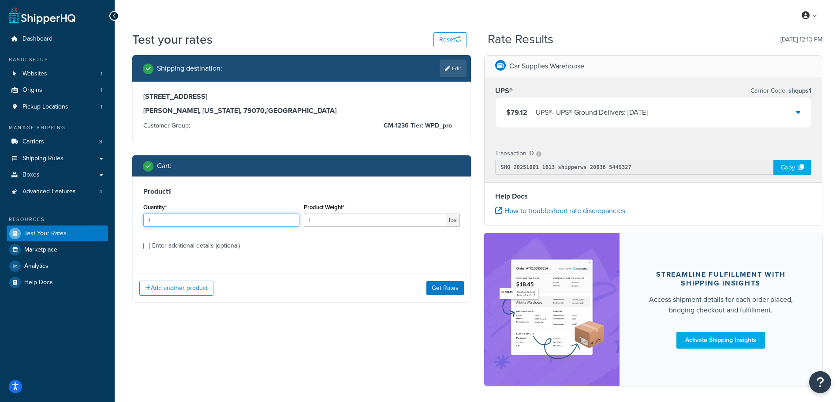
drag, startPoint x: 166, startPoint y: 221, endPoint x: 123, endPoint y: 219, distance: 43.2
click at [123, 219] on div "Test your rates Reset Rate Results 10/01/2025, 12:13 PM Shipping destination : …" at bounding box center [477, 223] width 725 height 385
type input "5"
type input "8"
click at [443, 287] on button "Get Rates" at bounding box center [444, 288] width 37 height 14
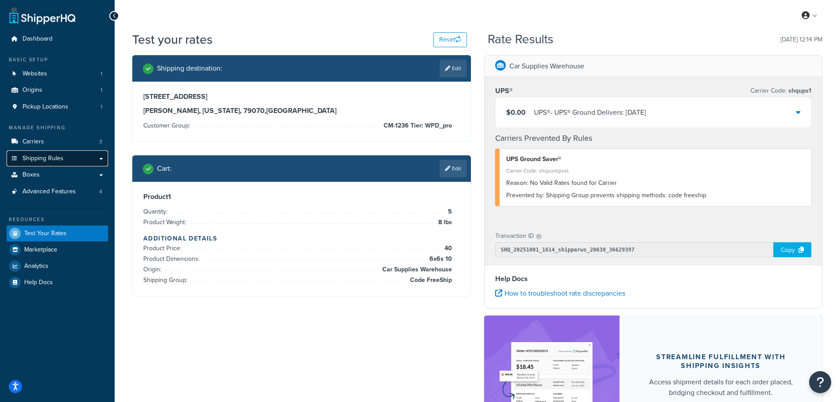
click at [94, 160] on link "Shipping Rules" at bounding box center [57, 158] width 101 height 16
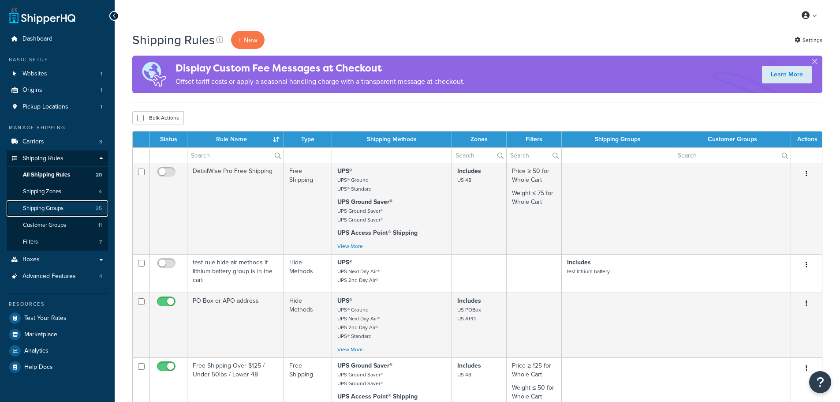
click at [60, 205] on span "Shipping Groups" at bounding box center [43, 208] width 41 height 7
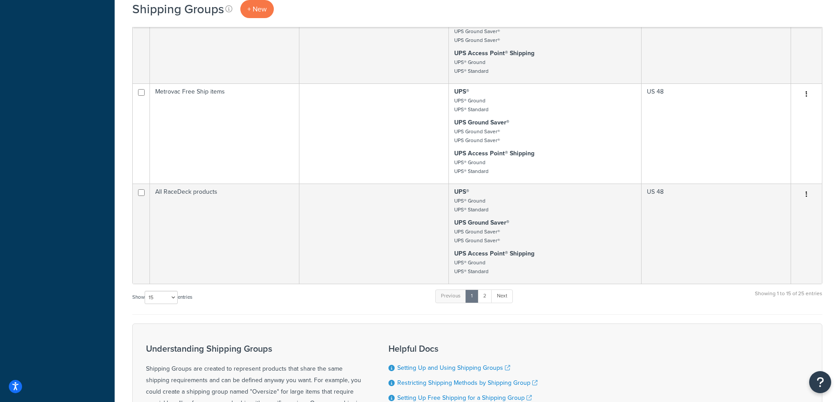
scroll to position [926, 0]
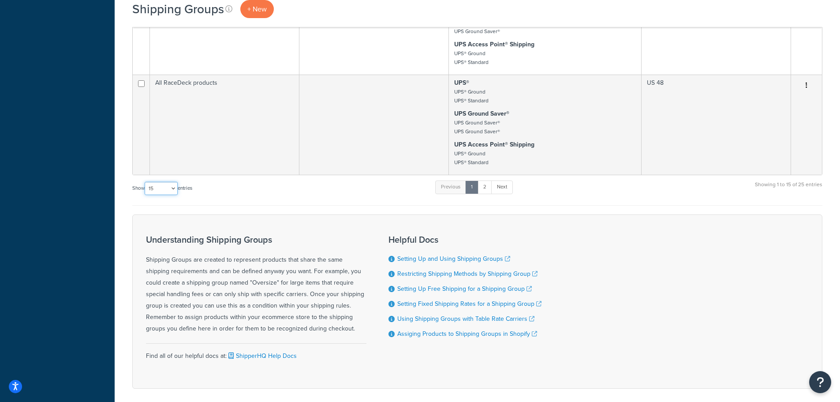
click at [162, 192] on select "10 15 25 50 100" at bounding box center [161, 188] width 33 height 13
select select "100"
click at [145, 195] on select "10 15 25 50 100" at bounding box center [161, 188] width 33 height 13
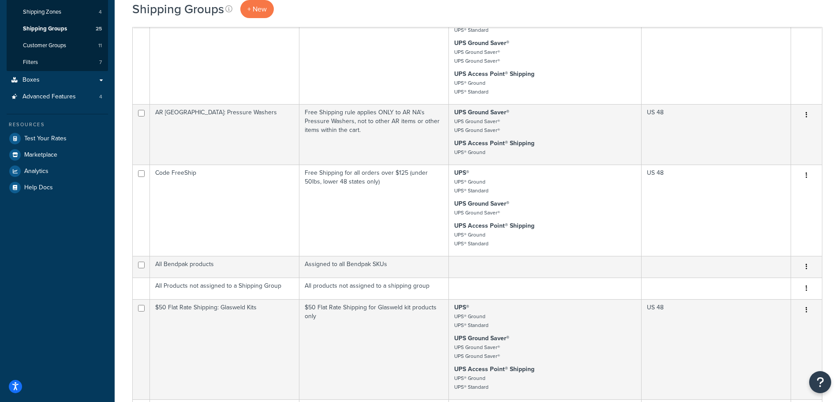
scroll to position [176, 0]
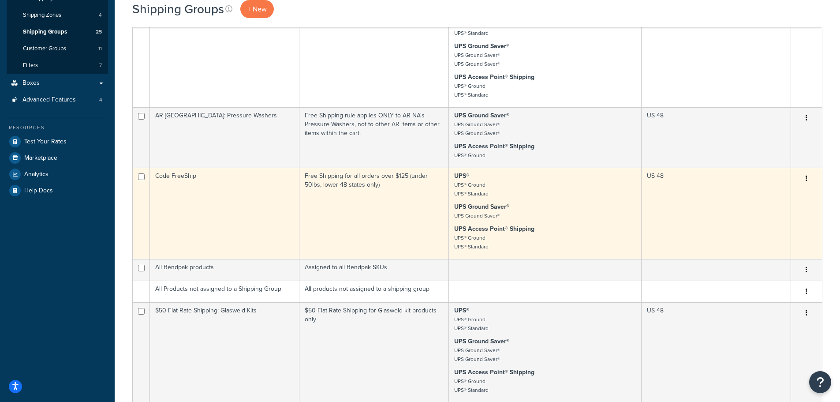
click at [496, 201] on td "UPS® UPS® Ground UPS® Standard UPS Ground Saver® UPS Ground Saver® UPS Access P…" at bounding box center [545, 213] width 193 height 91
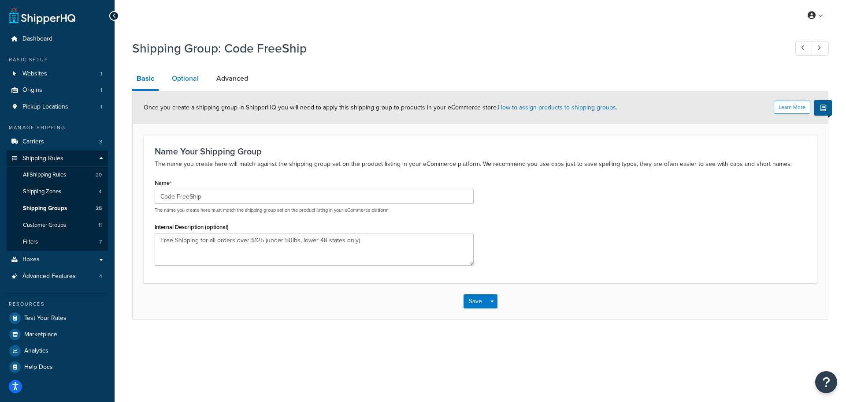
click at [190, 81] on link "Optional" at bounding box center [186, 78] width 36 height 21
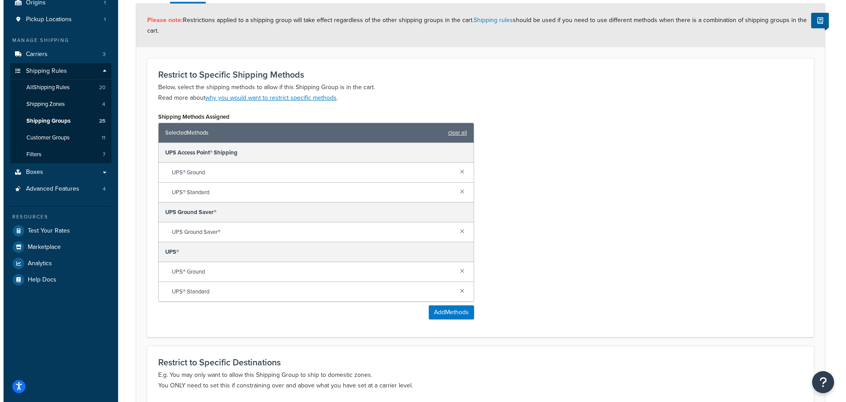
scroll to position [88, 0]
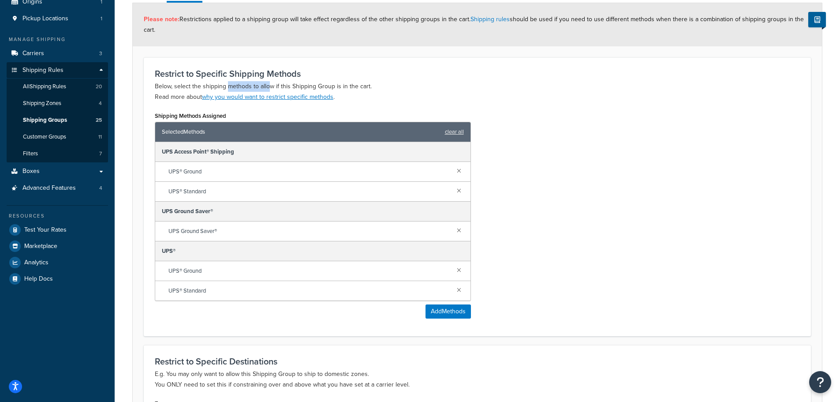
drag, startPoint x: 227, startPoint y: 85, endPoint x: 269, endPoint y: 91, distance: 43.2
click at [269, 91] on p "Below, select the shipping methods to allow if this Shipping Group is in the ca…" at bounding box center [477, 91] width 645 height 21
click at [436, 309] on button "Add Methods" at bounding box center [447, 311] width 45 height 14
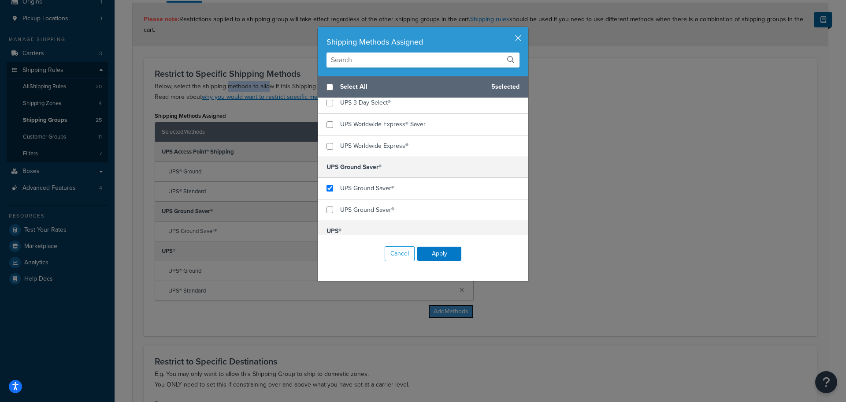
scroll to position [132, 0]
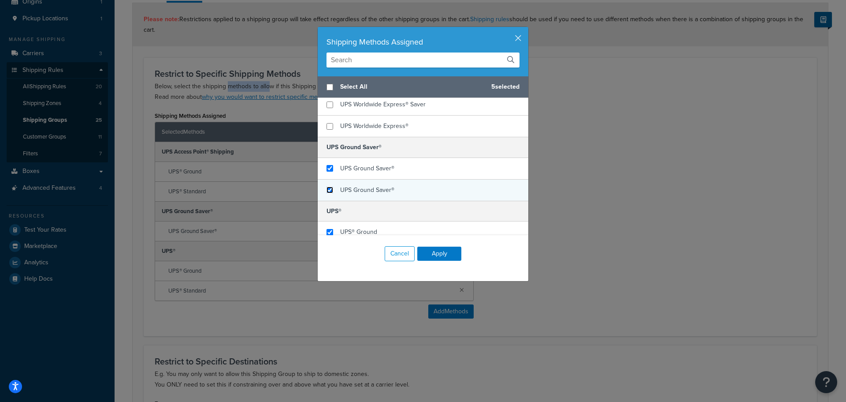
click at [327, 189] on input "checkbox" at bounding box center [330, 189] width 7 height 7
checkbox input "true"
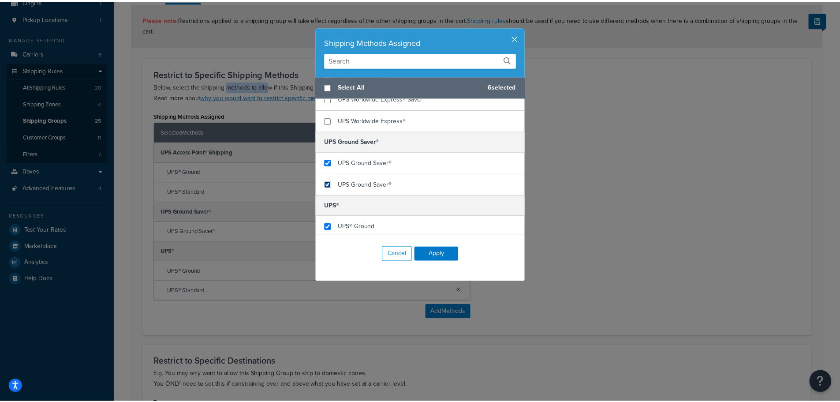
scroll to position [226, 0]
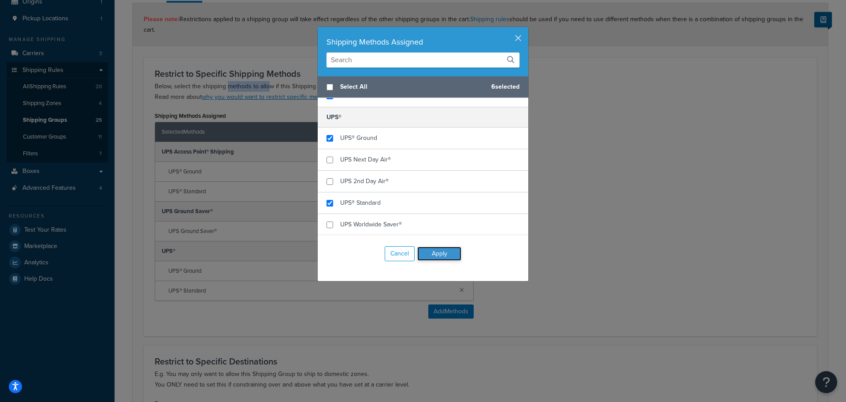
click at [435, 253] on button "Apply" at bounding box center [439, 253] width 44 height 14
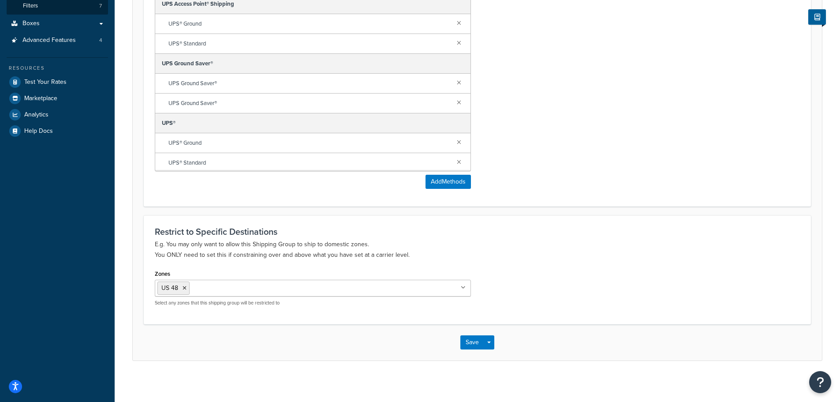
scroll to position [239, 0]
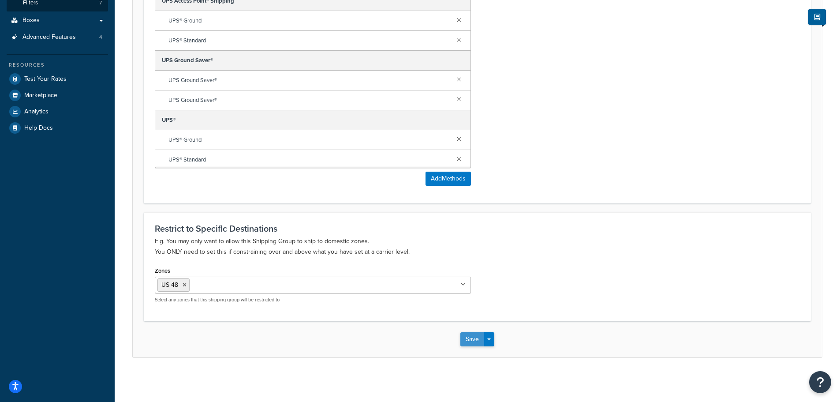
click at [469, 338] on button "Save" at bounding box center [472, 339] width 24 height 14
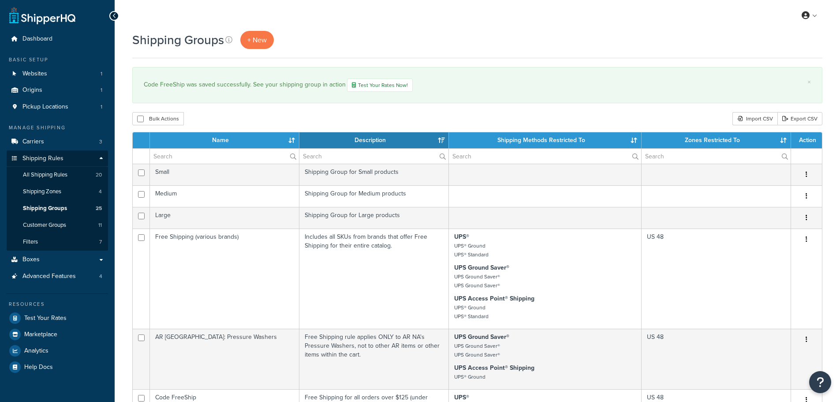
select select "15"
click at [47, 318] on span "Test Your Rates" at bounding box center [45, 317] width 42 height 7
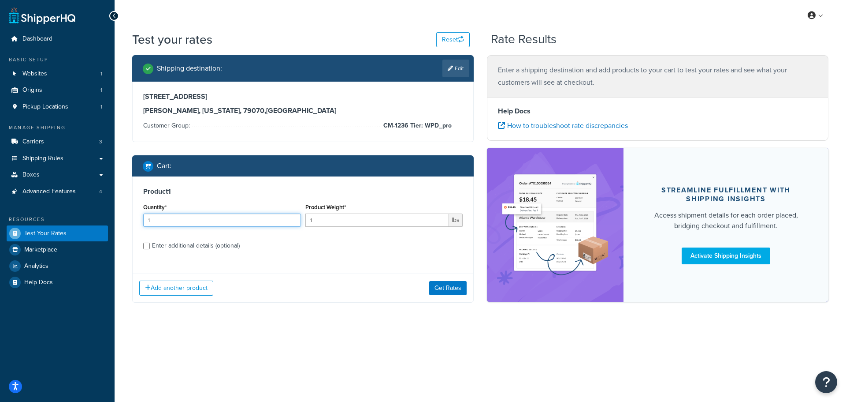
drag, startPoint x: 175, startPoint y: 219, endPoint x: 136, endPoint y: 218, distance: 38.8
click at [136, 218] on div "Product 1 Quantity* 1 Product Weight* 1 lbs Enter additional details (optional)" at bounding box center [303, 221] width 341 height 90
type input "5"
type input "8"
click at [449, 291] on button "Get Rates" at bounding box center [447, 288] width 37 height 14
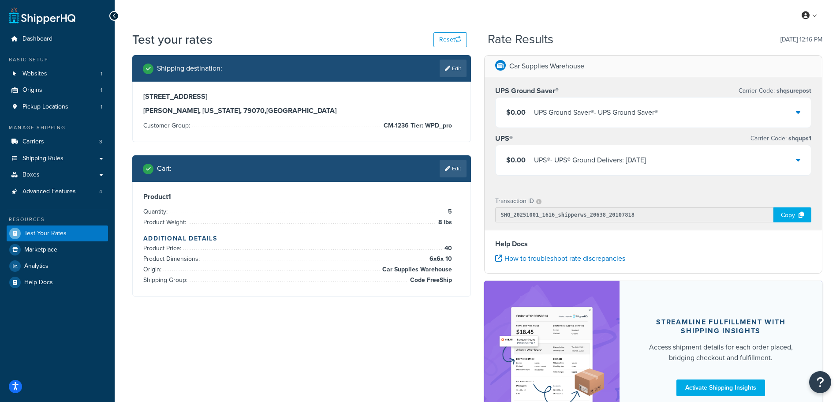
click at [285, 332] on div "Shipping destination : Edit [STREET_ADDRESS][US_STATE] Customer Group: CM-1236 …" at bounding box center [477, 248] width 703 height 387
click at [242, 323] on div "Shipping destination : Edit [STREET_ADDRESS][US_STATE] Customer Group: CM-1236 …" at bounding box center [477, 248] width 703 height 387
